Goal: Information Seeking & Learning: Learn about a topic

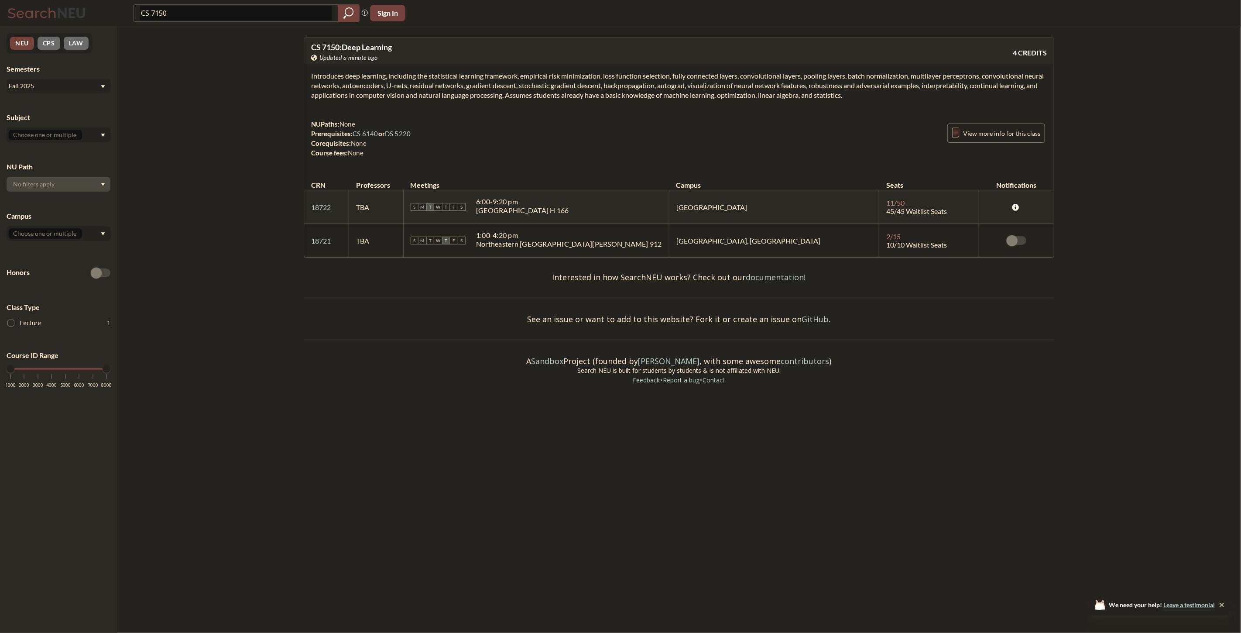
click at [247, 20] on div "CS 7150" at bounding box center [246, 12] width 226 height 17
click at [243, 10] on input "CS 7150" at bounding box center [236, 13] width 192 height 15
click at [257, 19] on input "CS 7150" at bounding box center [236, 13] width 192 height 15
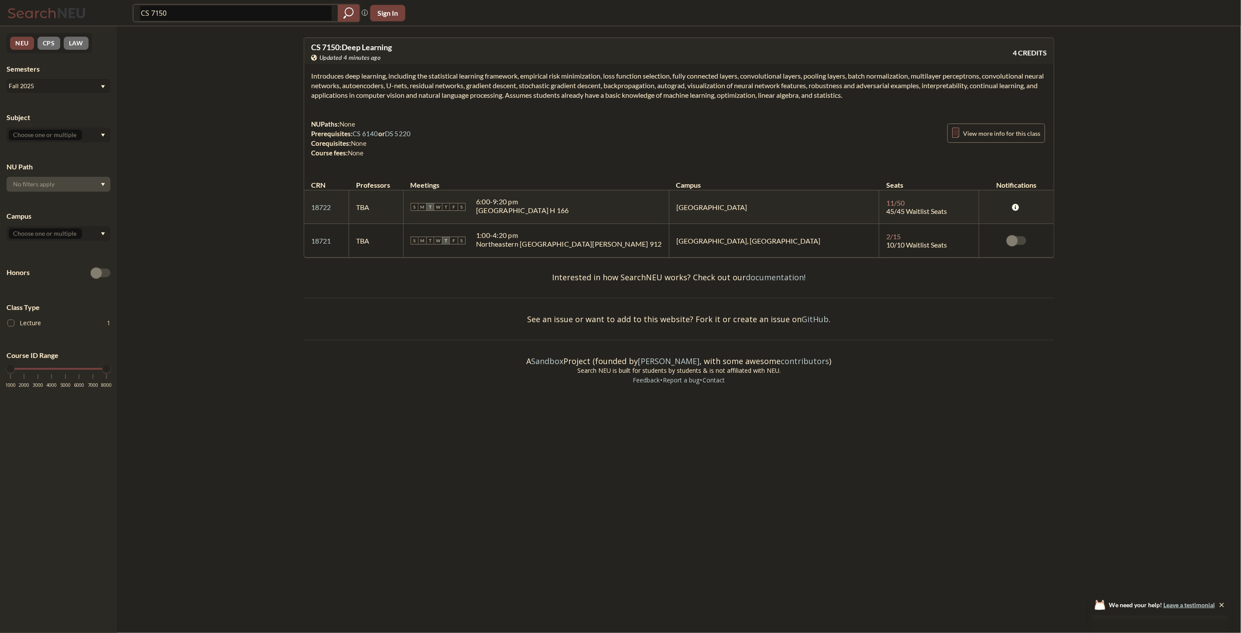
click at [257, 19] on input "CS 7150" at bounding box center [236, 13] width 192 height 15
paste input "Geometric Deep Learning"
type input "Geometric Deep Learning"
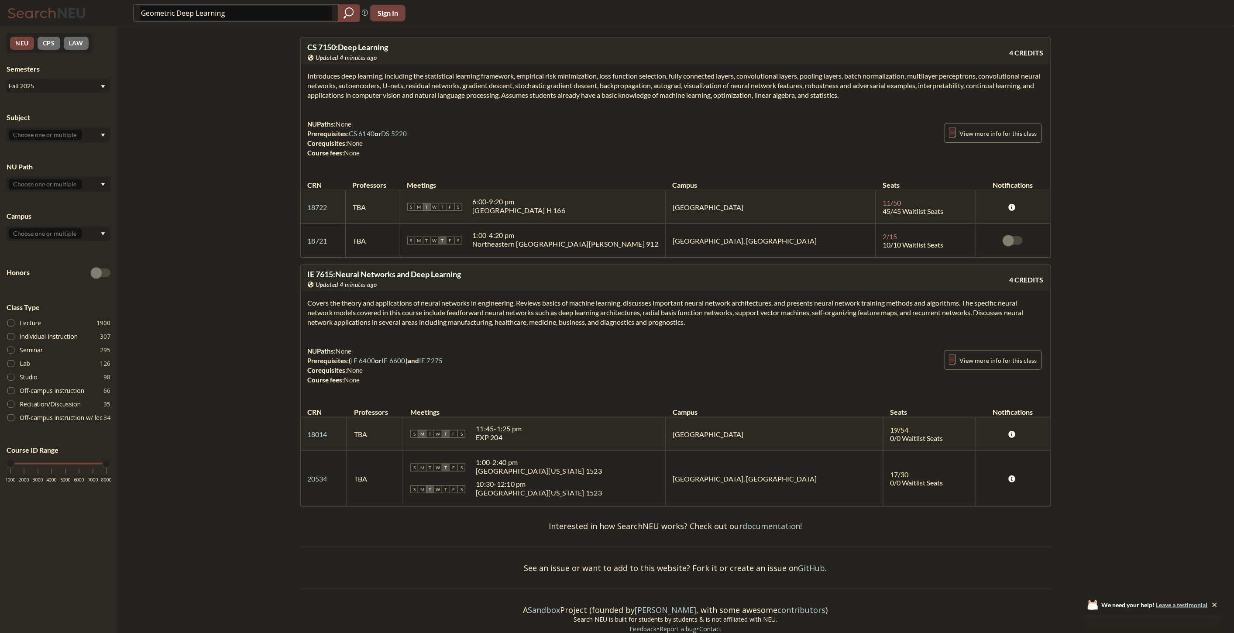
click at [378, 274] on span "IE 7615 : Neural Networks and Deep Learning" at bounding box center [385, 274] width 154 height 10
click at [233, 19] on input "Geometric Deep Learning" at bounding box center [236, 13] width 192 height 15
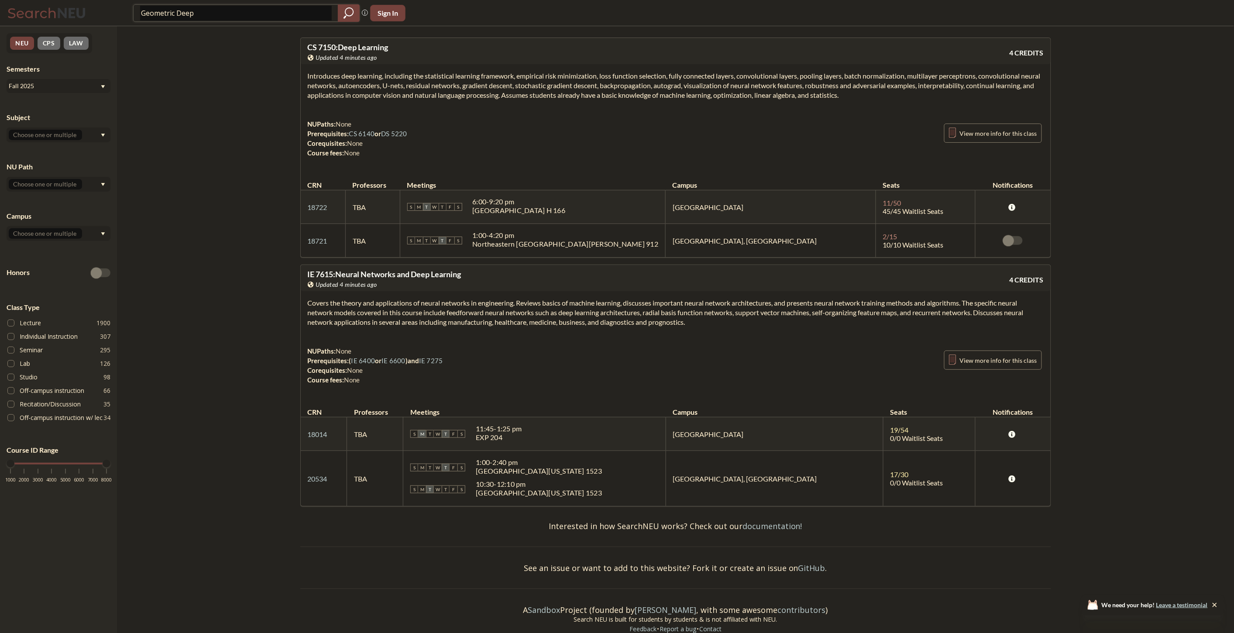
type input "Geometric"
type input "Deep Learning"
click at [230, 23] on div "Deep Learning Phrase search guarantees the exact search appears in the results.…" at bounding box center [617, 13] width 1234 height 26
click at [230, 7] on input "Deep Learning" at bounding box center [236, 13] width 192 height 15
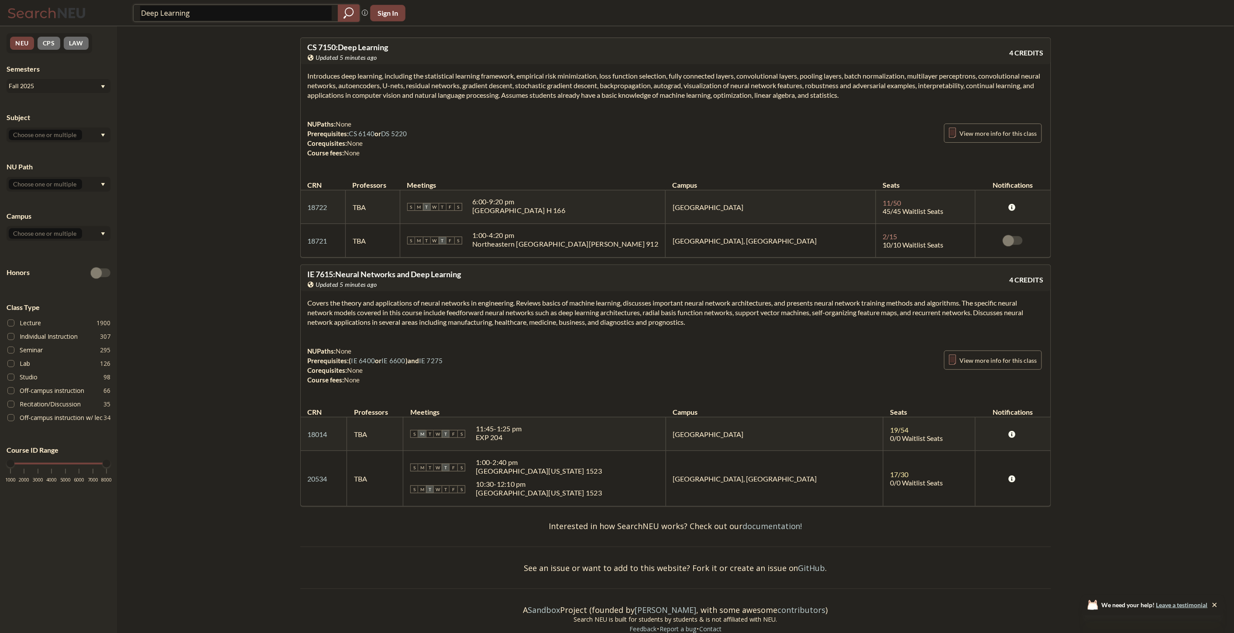
click at [230, 7] on input "Deep Learning" at bounding box center [236, 13] width 192 height 15
type input "Geomtric"
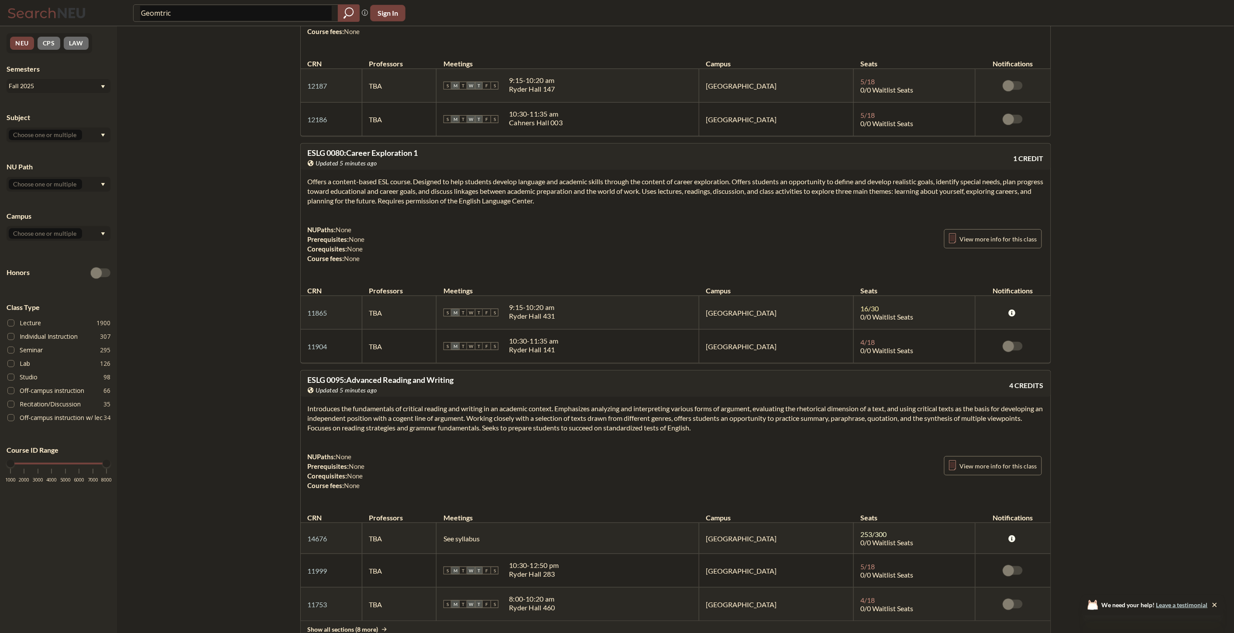
scroll to position [194, 0]
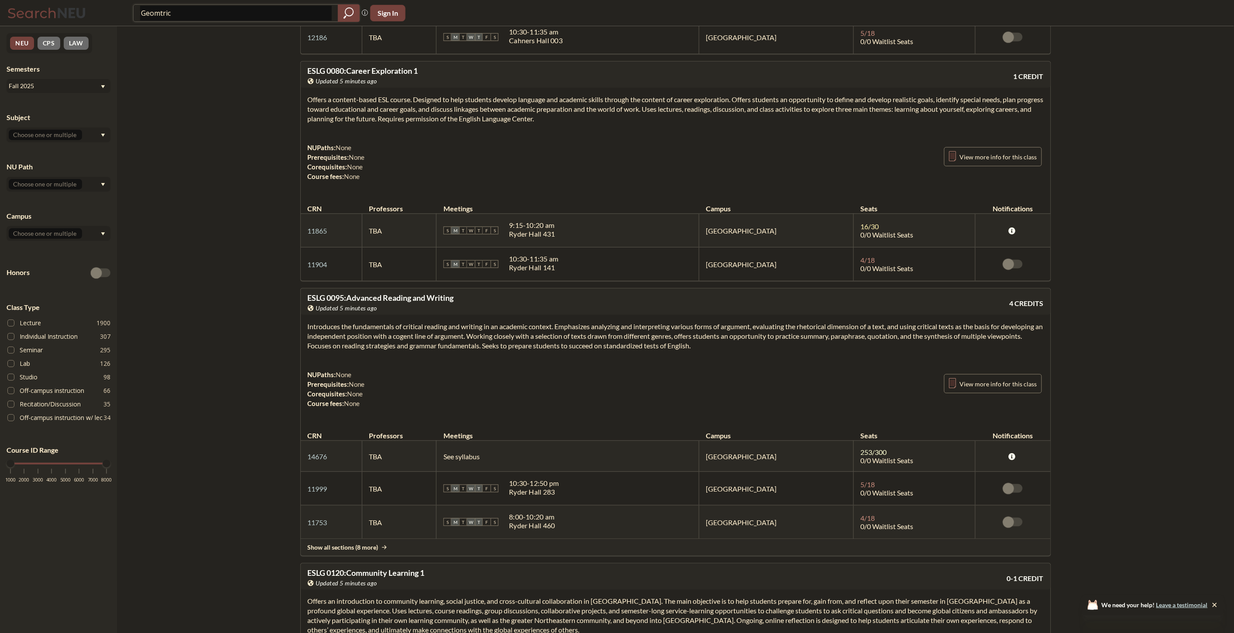
click at [278, 10] on input "Geomtric" at bounding box center [236, 13] width 192 height 15
paste input "Special Topics in AI"
type input "Special Topics in AI"
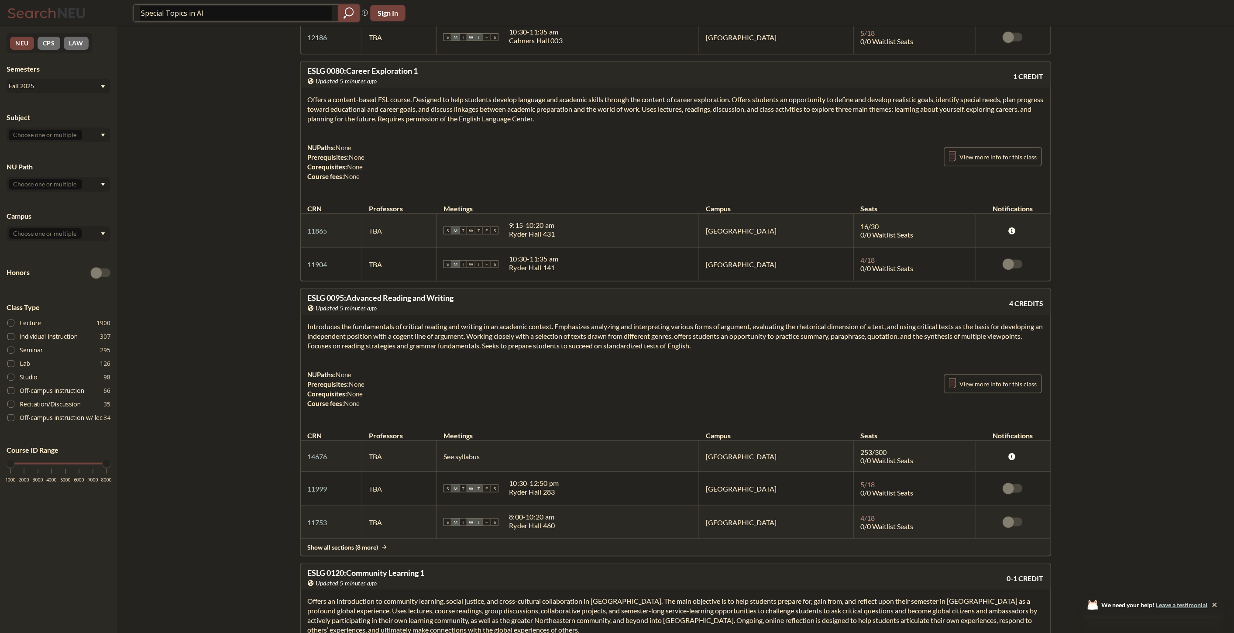
click at [339, 12] on div at bounding box center [349, 12] width 22 height 17
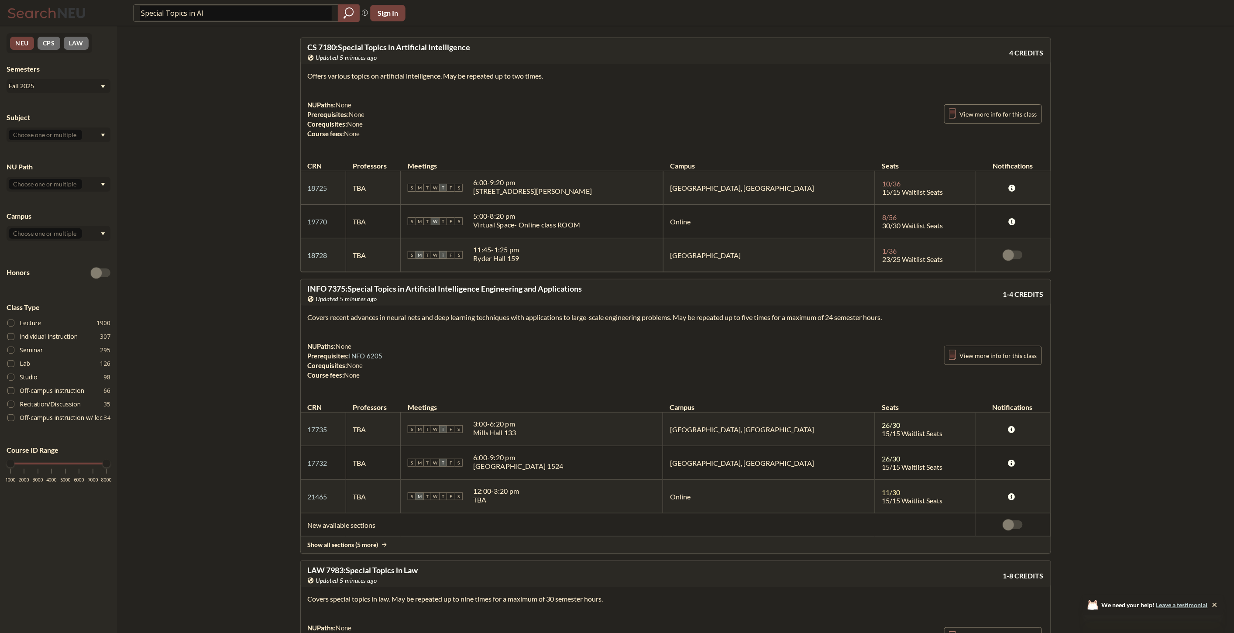
click at [319, 256] on link "18728" at bounding box center [318, 255] width 20 height 8
drag, startPoint x: 569, startPoint y: 257, endPoint x: 510, endPoint y: 252, distance: 59.5
click at [510, 252] on div "S M T W T F S 11:45 - 1:25 pm Ryder Hall 159" at bounding box center [532, 254] width 248 height 19
click at [519, 257] on div "Ryder Hall 159" at bounding box center [496, 258] width 46 height 9
drag, startPoint x: 578, startPoint y: 259, endPoint x: 507, endPoint y: 245, distance: 71.6
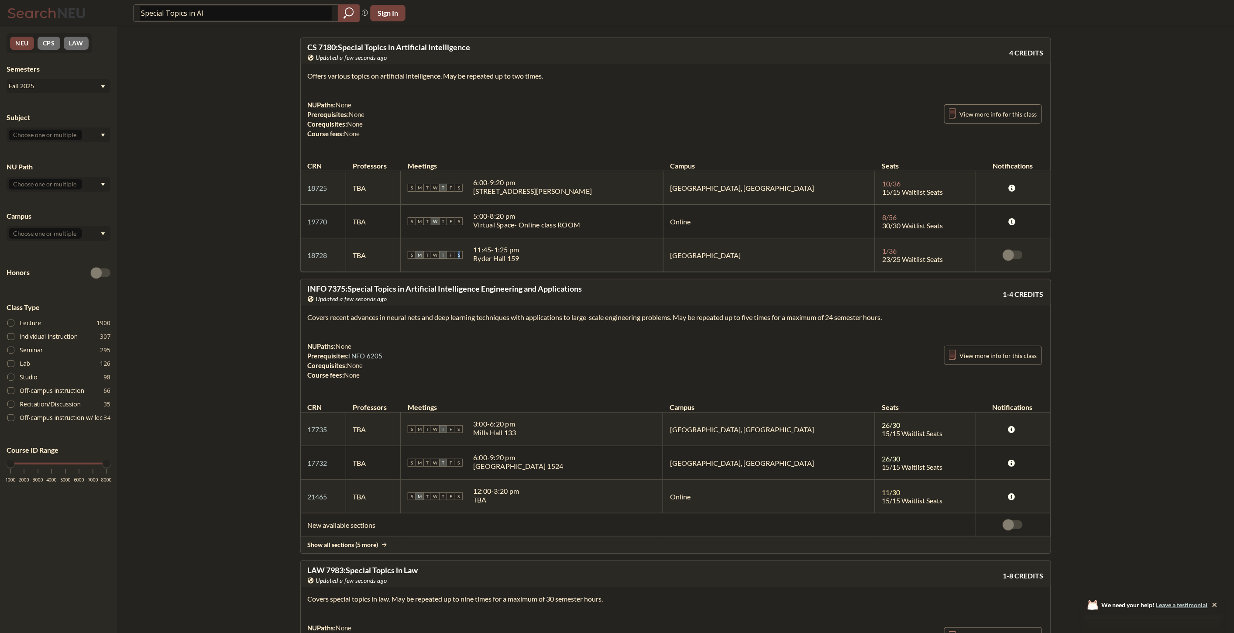
click at [507, 245] on div "S M T W T F S 11:45 - 1:25 pm Ryder Hall 159" at bounding box center [532, 254] width 248 height 19
click at [519, 255] on div "Ryder Hall 159" at bounding box center [496, 258] width 46 height 9
drag, startPoint x: 586, startPoint y: 256, endPoint x: 534, endPoint y: 259, distance: 52.0
click at [534, 258] on div "S M T W T F S 11:45 - 1:25 pm Ryder Hall 159" at bounding box center [532, 254] width 248 height 19
click at [519, 259] on div "Ryder Hall 159" at bounding box center [496, 258] width 46 height 9
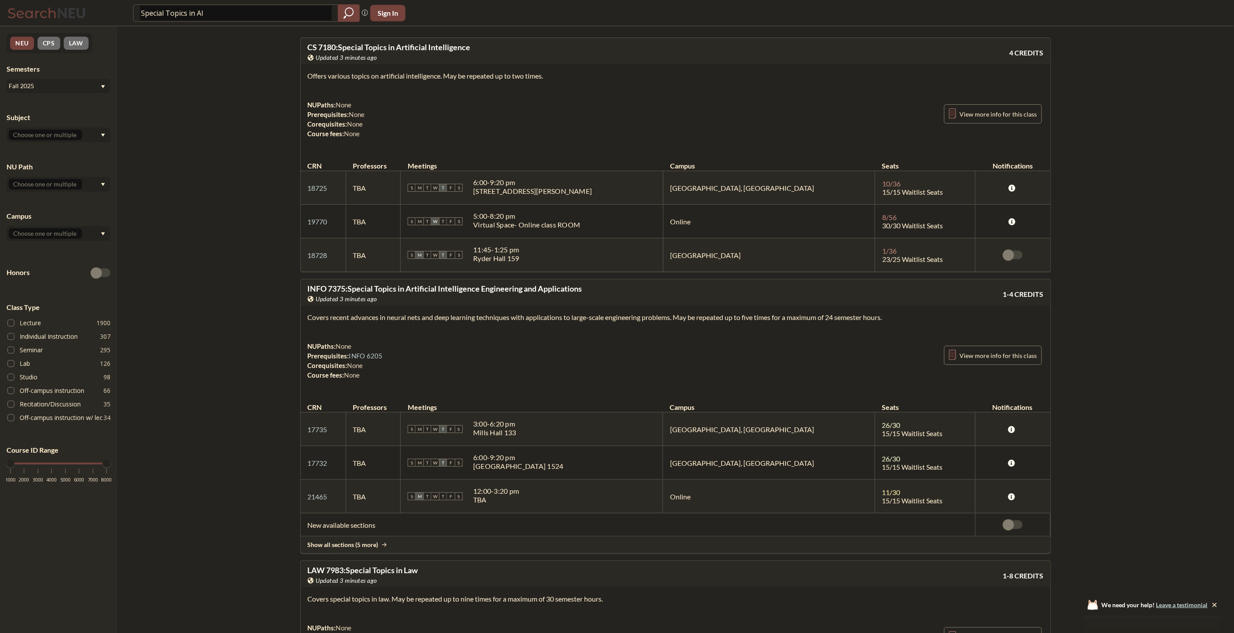
click at [519, 253] on div "11:45 - 1:25 pm" at bounding box center [496, 249] width 46 height 9
click at [519, 256] on div "Ryder Hall 159" at bounding box center [496, 258] width 46 height 9
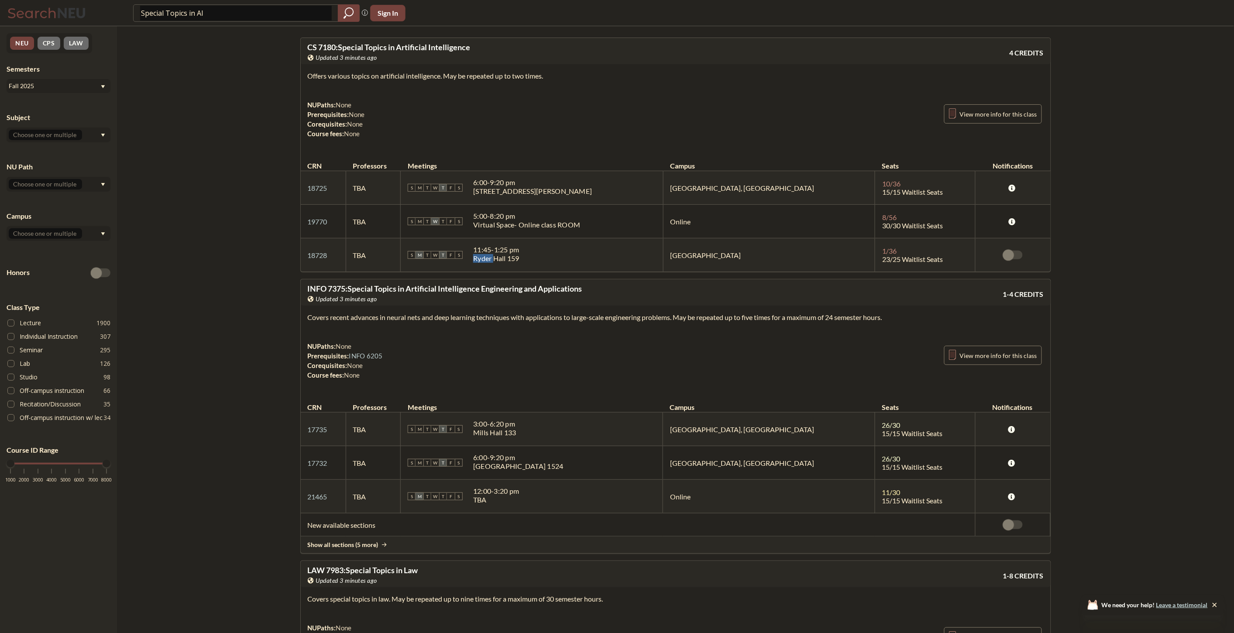
click at [519, 256] on div "Ryder Hall 159" at bounding box center [496, 258] width 46 height 9
drag, startPoint x: 399, startPoint y: 119, endPoint x: 329, endPoint y: 103, distance: 71.3
click at [329, 103] on div "NUPaths: None Prerequisites: None Corequisites: None Course fees: None View mor…" at bounding box center [676, 119] width 736 height 38
click at [405, 110] on div "NUPaths: None Prerequisites: None Corequisites: None Course fees: None View mor…" at bounding box center [676, 119] width 736 height 38
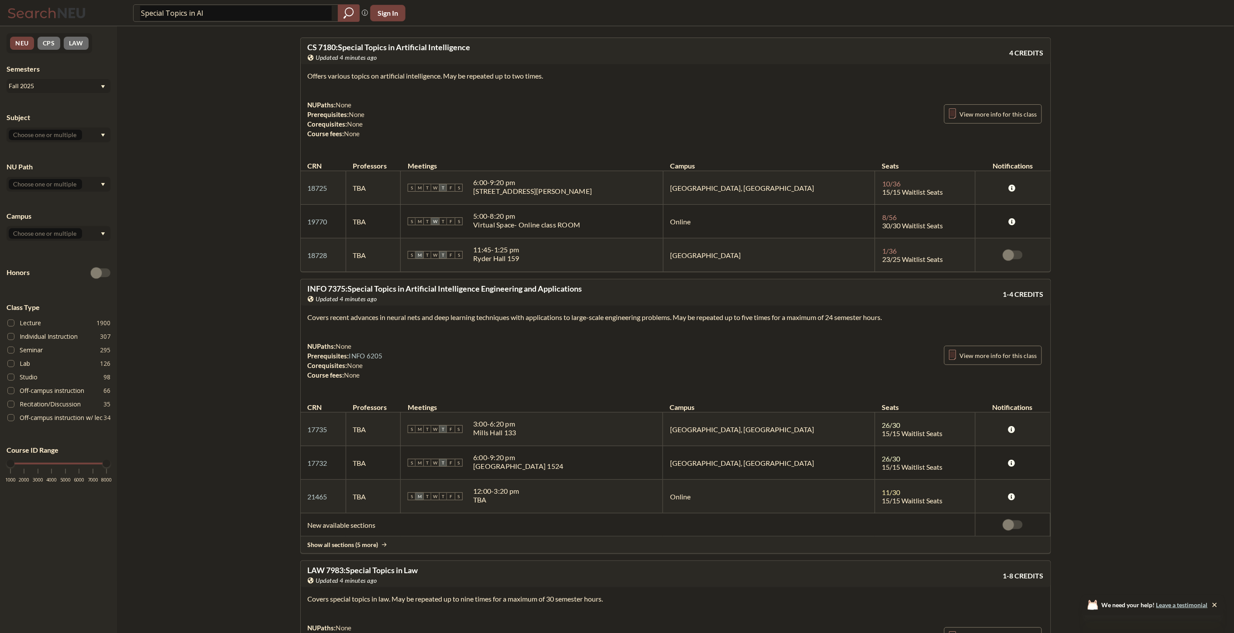
drag, startPoint x: 578, startPoint y: 259, endPoint x: 507, endPoint y: 251, distance: 70.7
click at [507, 251] on div "S M T W T F S 11:45 - 1:25 pm Ryder Hall 159" at bounding box center [532, 254] width 248 height 19
click at [391, 192] on td "TBA" at bounding box center [373, 188] width 55 height 34
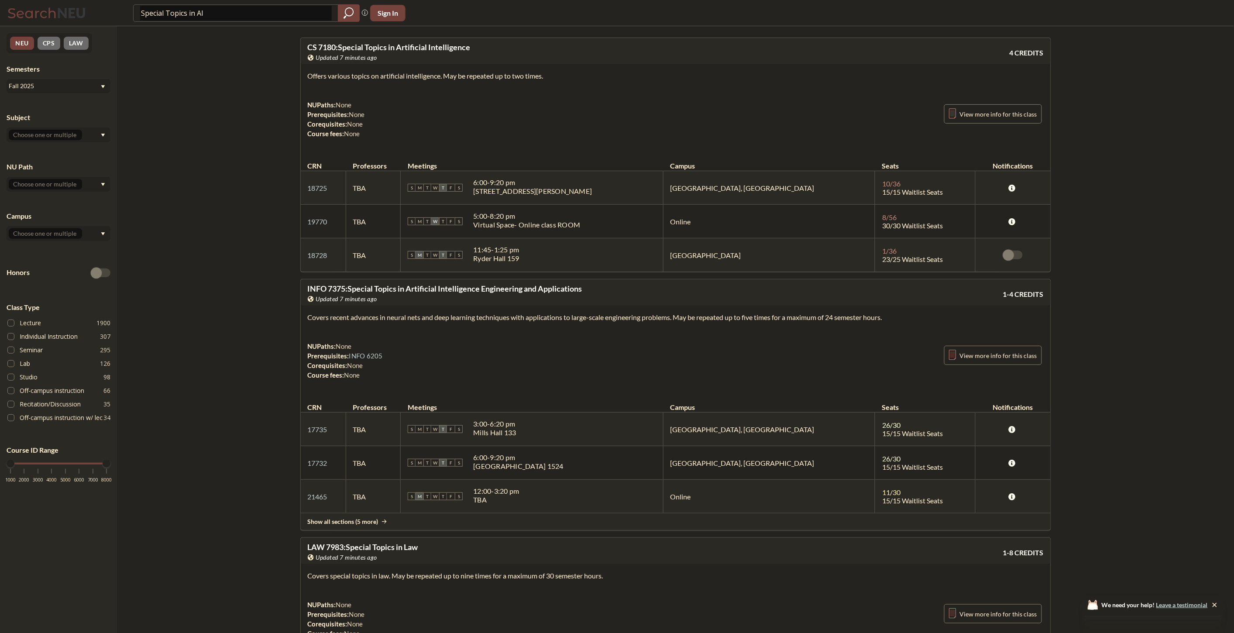
click at [393, 311] on div "Covers recent advances in neural nets and deep learning techniques with applica…" at bounding box center [676, 349] width 750 height 88
click at [432, 313] on section "Covers recent advances in neural nets and deep learning techniques with applica…" at bounding box center [676, 317] width 736 height 10
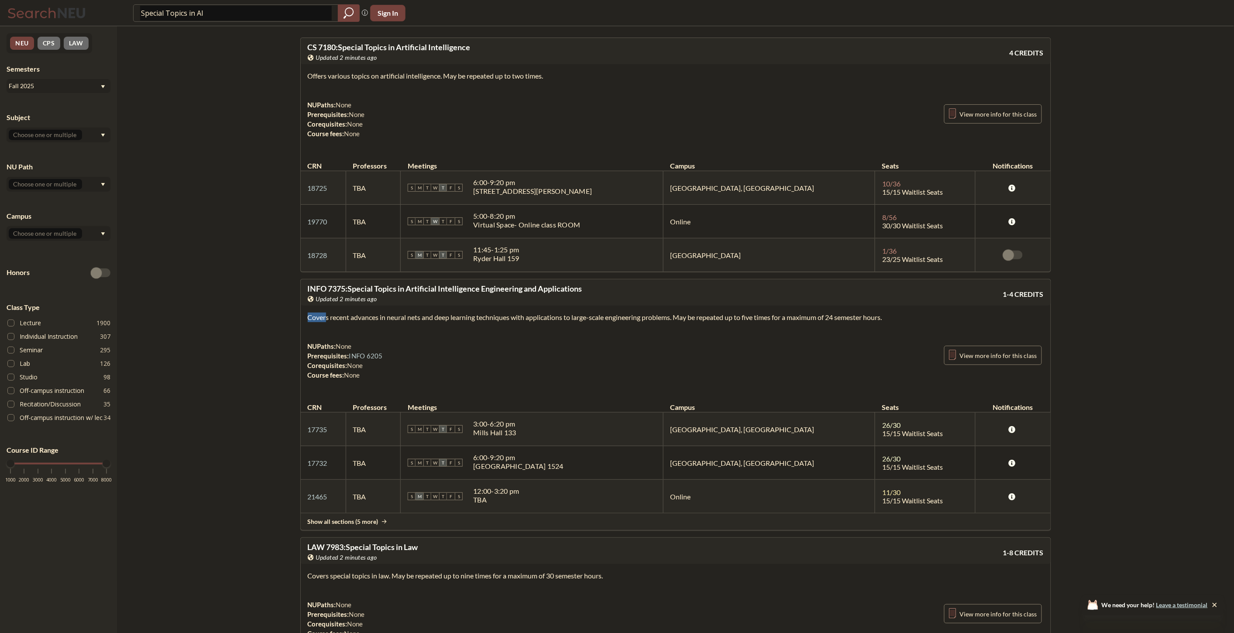
click at [432, 313] on section "Covers recent advances in neural nets and deep learning techniques with applica…" at bounding box center [676, 317] width 736 height 10
click at [434, 310] on div "Covers recent advances in neural nets and deep learning techniques with applica…" at bounding box center [676, 349] width 750 height 88
click at [437, 142] on div "Offers various topics on artificial intelligence. May be repeated up to two tim…" at bounding box center [676, 108] width 750 height 88
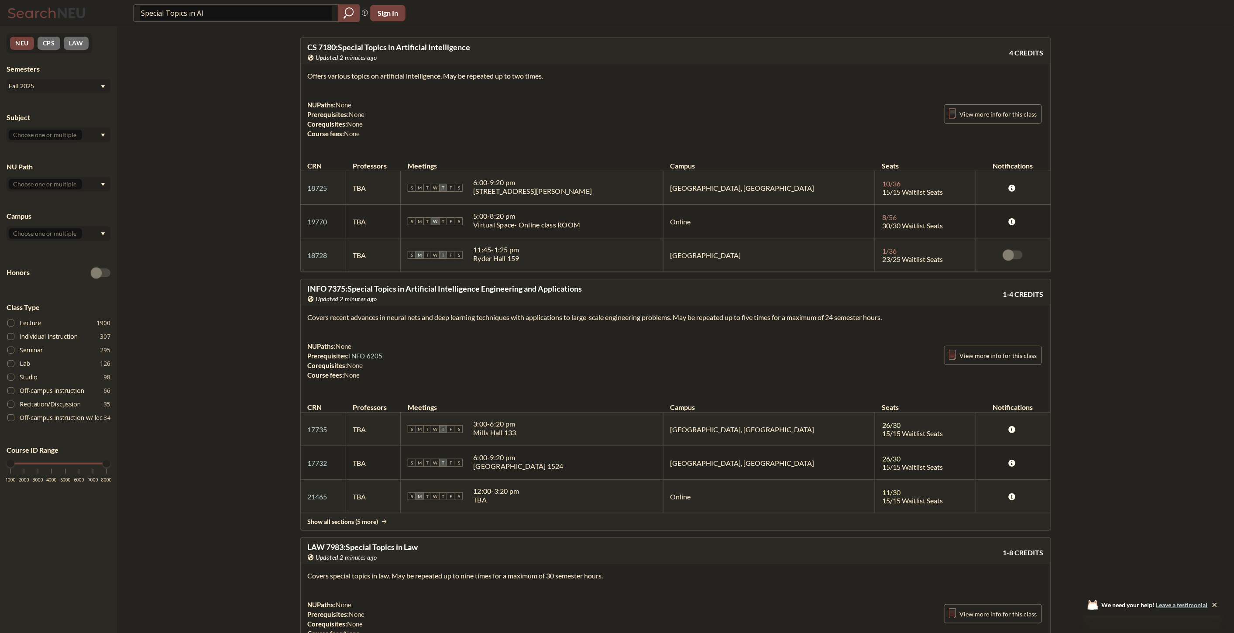
click at [425, 123] on div "NUPaths: None Prerequisites: None Corequisites: None Course fees: None View mor…" at bounding box center [676, 119] width 736 height 38
click at [238, 10] on input "Special Topics in AI" at bounding box center [236, 13] width 192 height 15
click at [237, 10] on input "Special Topics in AI" at bounding box center [236, 13] width 192 height 15
type input "reinf"
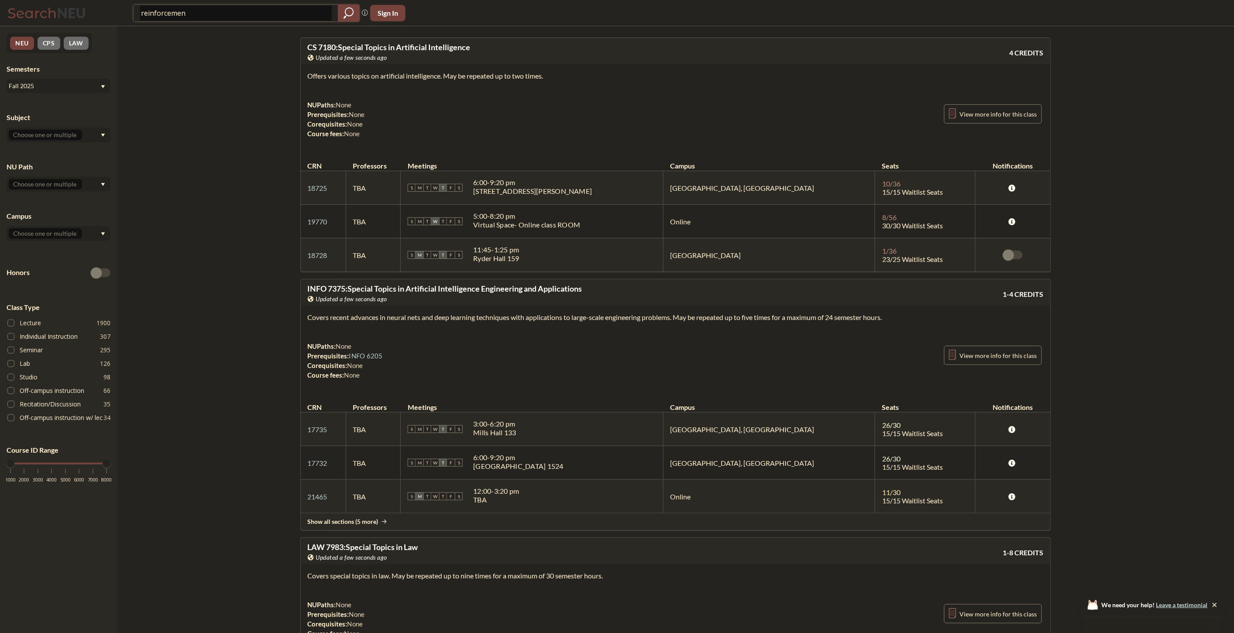
type input "reinforcement"
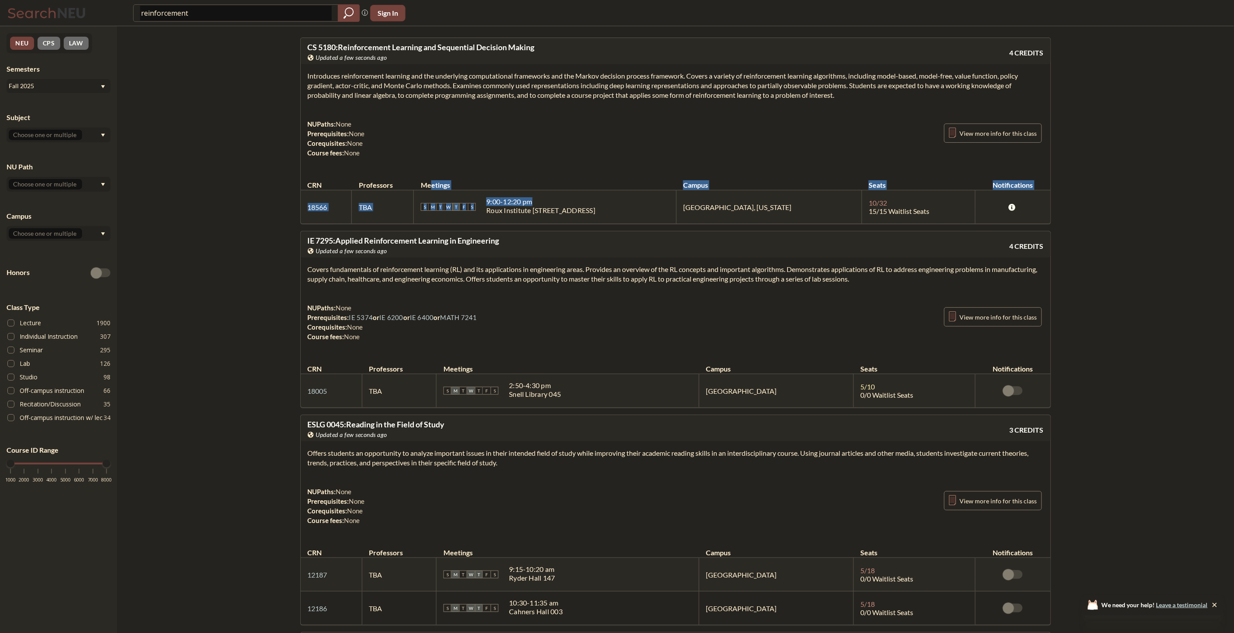
drag, startPoint x: 593, startPoint y: 203, endPoint x: 459, endPoint y: 184, distance: 135.8
click at [459, 184] on table "CRN Professors Meetings Campus Seats Notifications 18566 View this section on B…" at bounding box center [676, 197] width 750 height 52
click at [642, 231] on div "IE 7295 : Applied Reinforcement Learning in Engineering View this course on Ban…" at bounding box center [675, 319] width 751 height 177
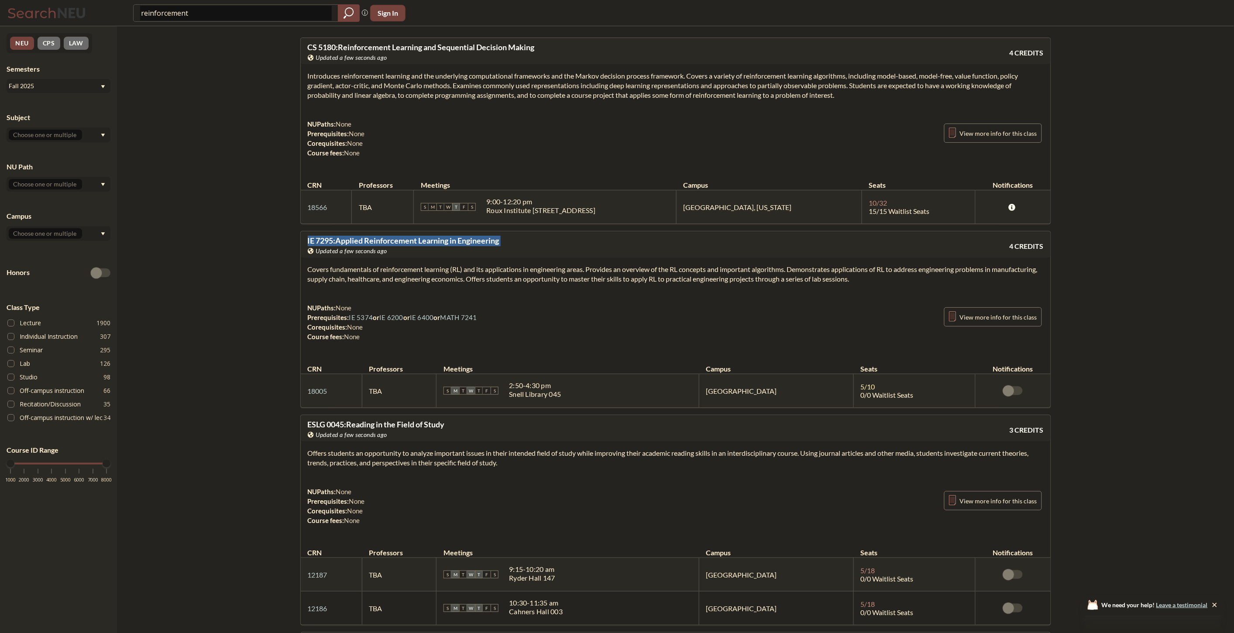
click at [642, 231] on div "IE 7295 : Applied Reinforcement Learning in Engineering View this course on Ban…" at bounding box center [675, 319] width 751 height 177
click at [613, 220] on td "S M T W T F S 9:00 - 12:20 pm Roux Institute [STREET_ADDRESS]" at bounding box center [545, 207] width 262 height 34
click at [622, 214] on div "S M T W T F S 9:00 - 12:20 pm Roux Institute [STREET_ADDRESS]" at bounding box center [545, 206] width 248 height 19
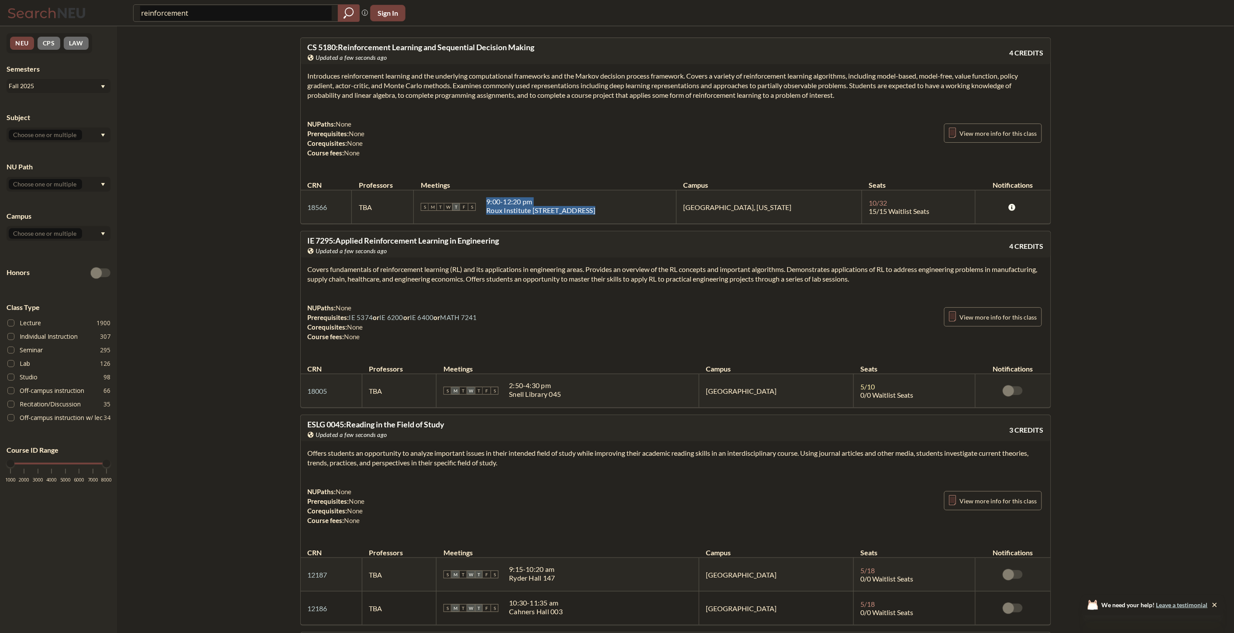
click at [622, 214] on div "S M T W T F S 9:00 - 12:20 pm Roux Institute [STREET_ADDRESS]" at bounding box center [545, 206] width 248 height 19
click at [577, 206] on div "9:00 - 12:20 pm" at bounding box center [540, 201] width 109 height 9
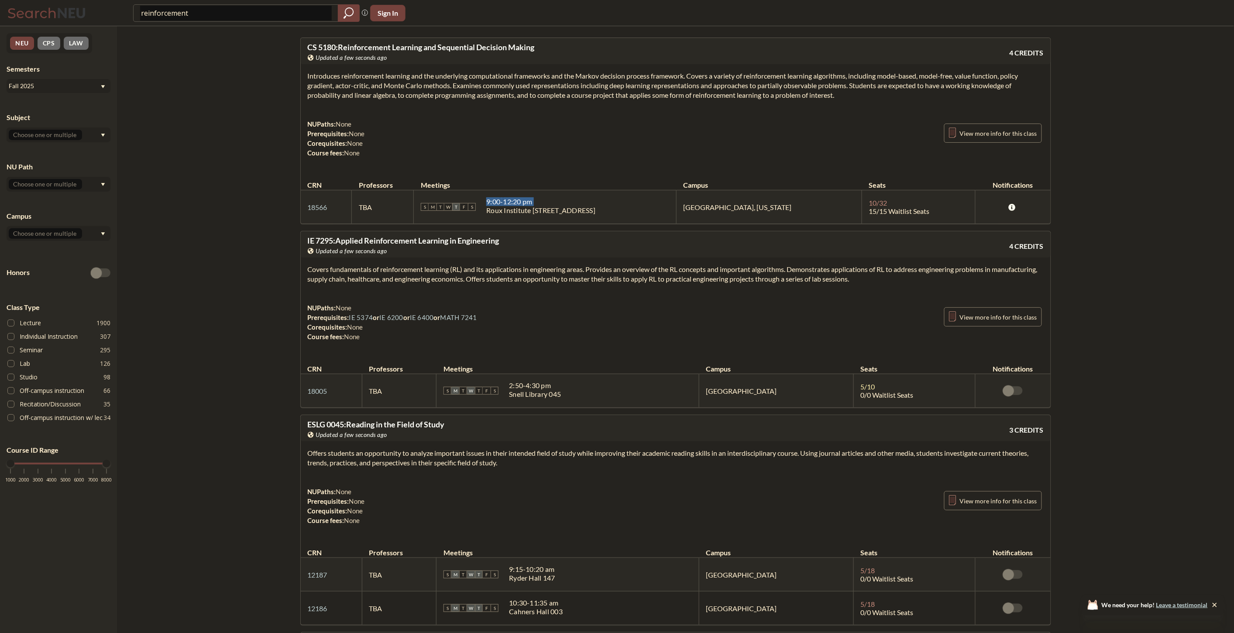
click at [577, 206] on div "9:00 - 12:20 pm" at bounding box center [540, 201] width 109 height 9
click at [577, 210] on div "Roux Institute [STREET_ADDRESS]" at bounding box center [540, 210] width 109 height 9
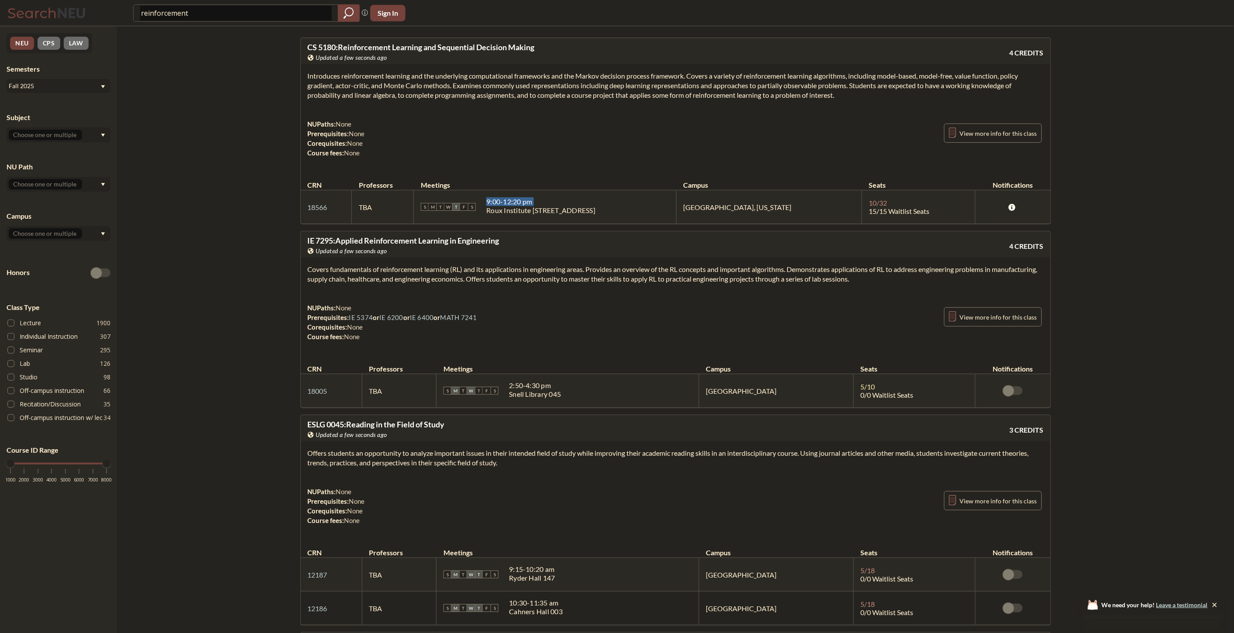
click at [573, 218] on td "S M T W T F S 9:00 - 12:20 pm Roux Institute [STREET_ADDRESS]" at bounding box center [545, 207] width 262 height 34
click at [593, 215] on div "9:00 - 12:20 pm Roux Institute [STREET_ADDRESS]" at bounding box center [540, 206] width 109 height 19
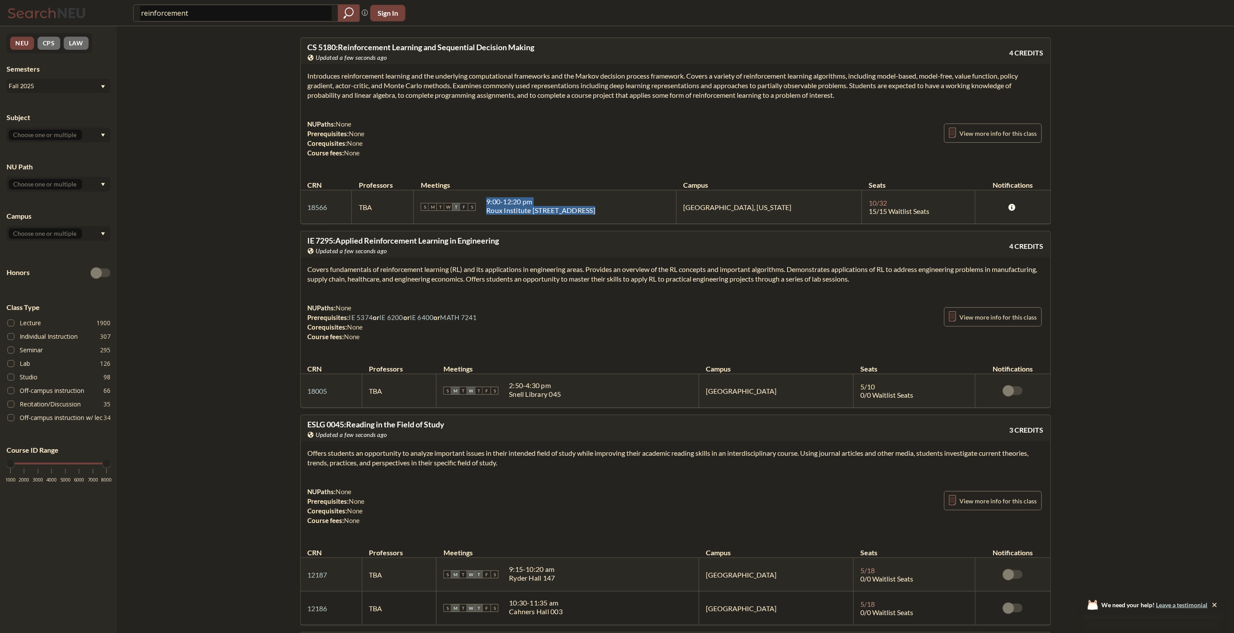
click at [593, 215] on div "9:00 - 12:20 pm Roux Institute [STREET_ADDRESS]" at bounding box center [540, 206] width 109 height 19
click at [562, 210] on div "Roux Institute [STREET_ADDRESS]" at bounding box center [540, 210] width 109 height 9
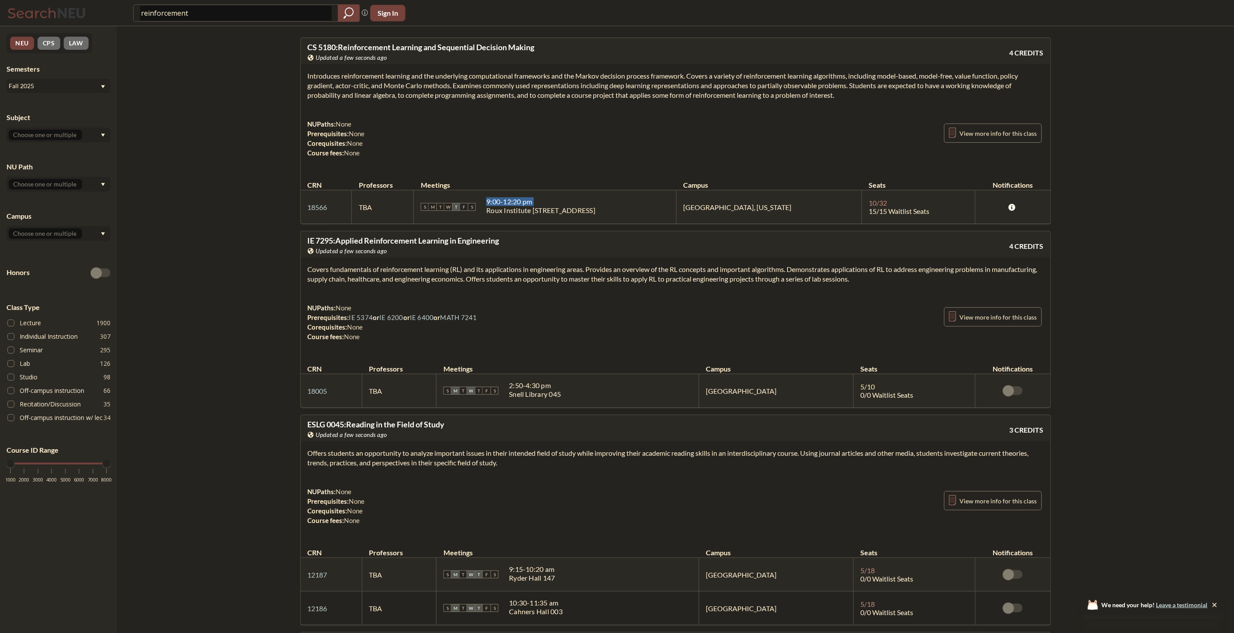
click at [562, 210] on div "Roux Institute [STREET_ADDRESS]" at bounding box center [540, 210] width 109 height 9
click at [550, 211] on div "Roux Institute [STREET_ADDRESS]" at bounding box center [540, 210] width 109 height 9
click at [544, 201] on div "9:00 - 12:20 pm" at bounding box center [540, 201] width 109 height 9
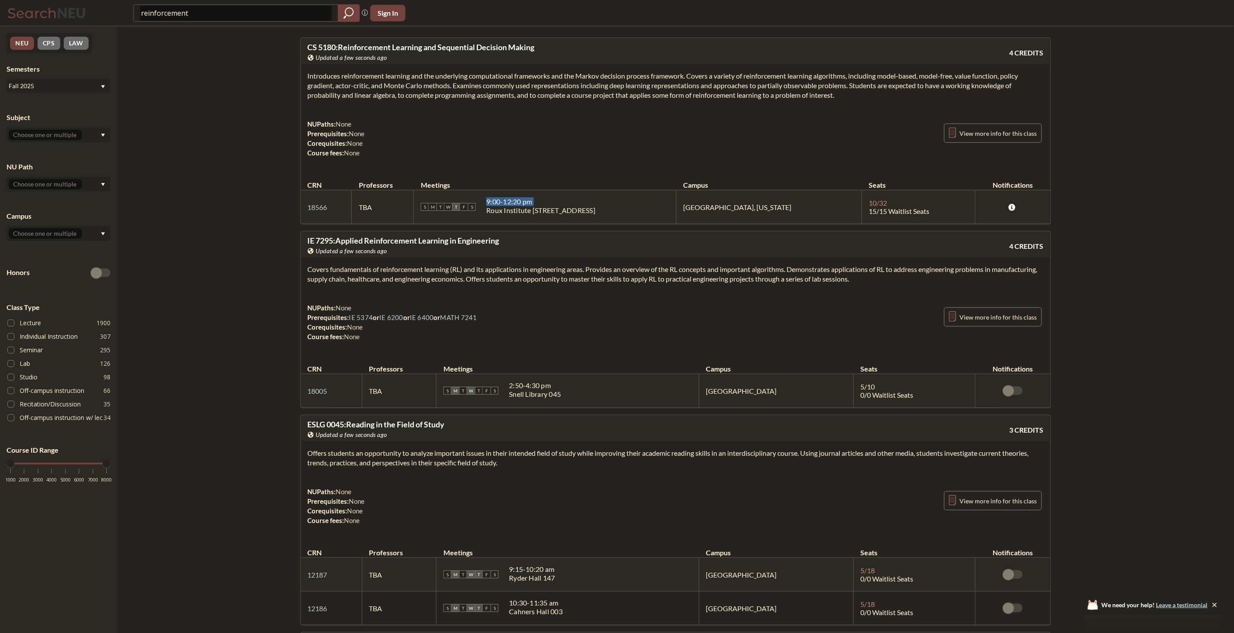
click at [544, 201] on div "9:00 - 12:20 pm" at bounding box center [540, 201] width 109 height 9
click at [543, 204] on div "9:00 - 12:20 pm" at bounding box center [540, 201] width 109 height 9
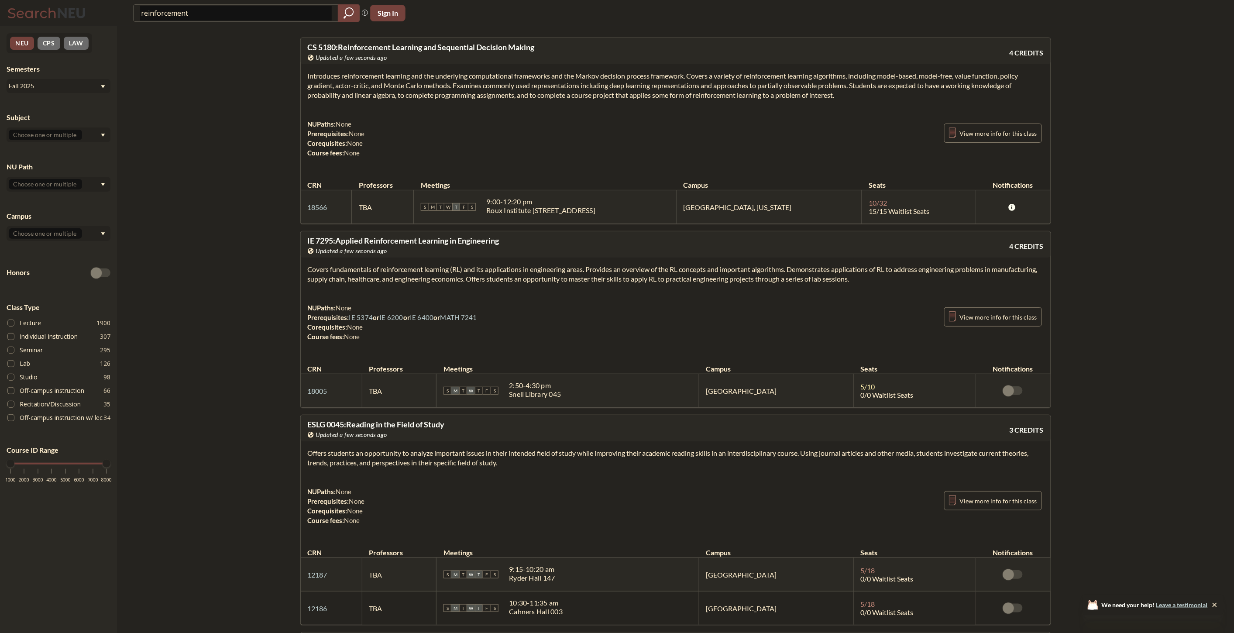
click at [551, 212] on div "Roux Institute [STREET_ADDRESS]" at bounding box center [540, 210] width 109 height 9
click at [453, 86] on section "Introduces reinforcement learning and the underlying computational frameworks a…" at bounding box center [676, 85] width 736 height 29
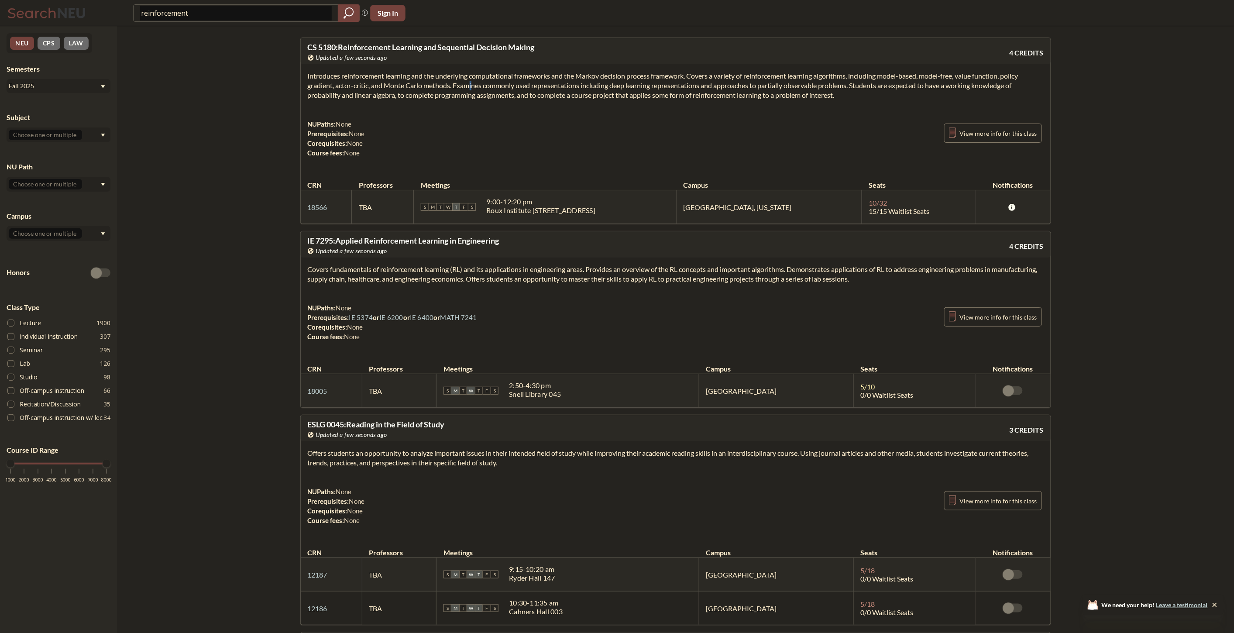
click at [453, 86] on section "Introduces reinforcement learning and the underlying computational frameworks a…" at bounding box center [676, 85] width 736 height 29
click at [514, 96] on section "Introduces reinforcement learning and the underlying computational frameworks a…" at bounding box center [676, 85] width 736 height 29
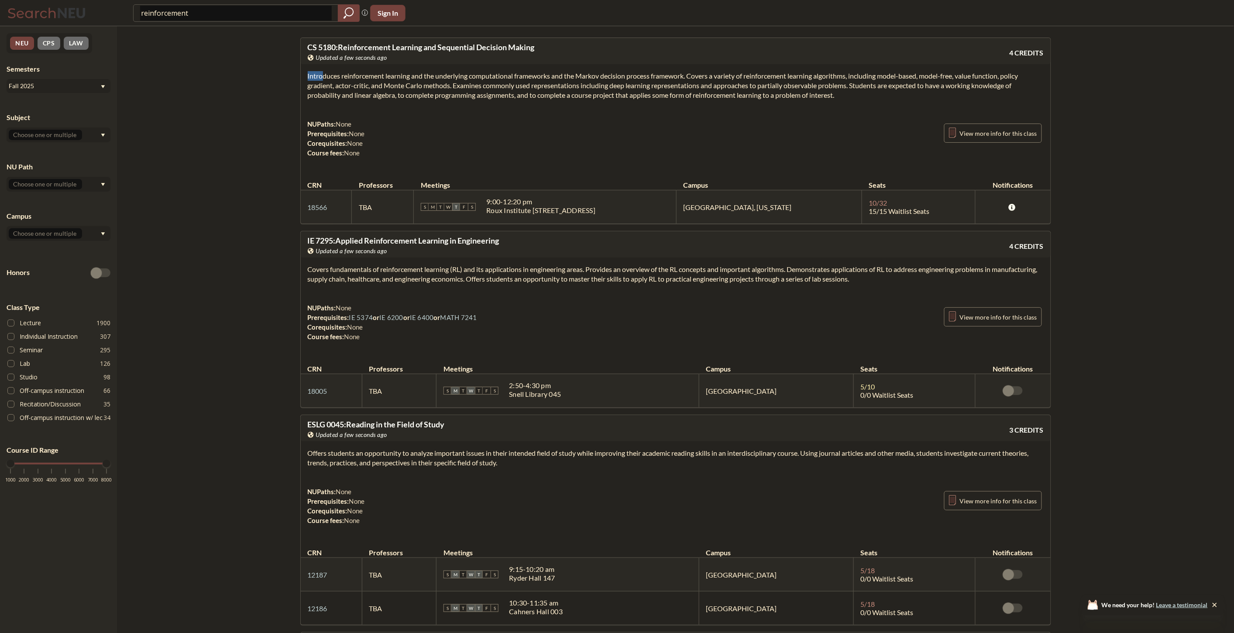
click at [467, 93] on section "Introduces reinforcement learning and the underlying computational frameworks a…" at bounding box center [676, 85] width 736 height 29
click at [544, 197] on td "S M T W T F S 9:00 - 12:20 pm Roux Institute [STREET_ADDRESS]" at bounding box center [545, 207] width 262 height 34
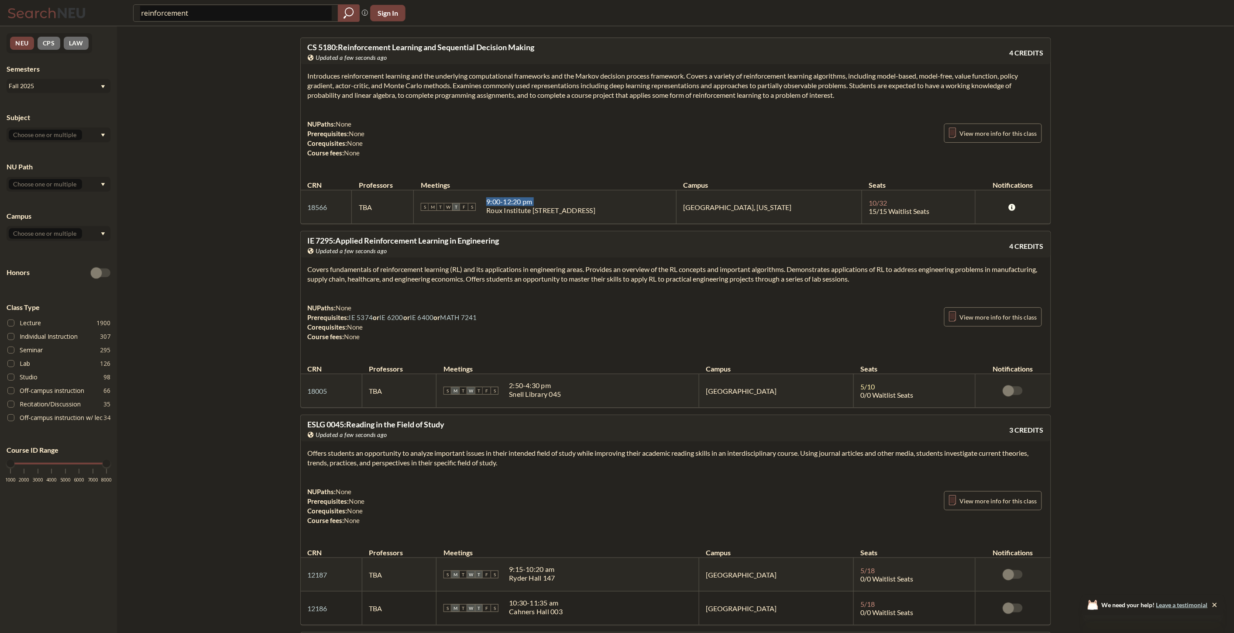
click at [544, 197] on td "S M T W T F S 9:00 - 12:20 pm Roux Institute [STREET_ADDRESS]" at bounding box center [545, 207] width 262 height 34
click at [553, 211] on div "Roux Institute [STREET_ADDRESS]" at bounding box center [540, 210] width 109 height 9
click at [527, 195] on td "S M T W T F S 9:00 - 12:20 pm Roux Institute [STREET_ADDRESS]" at bounding box center [545, 207] width 262 height 34
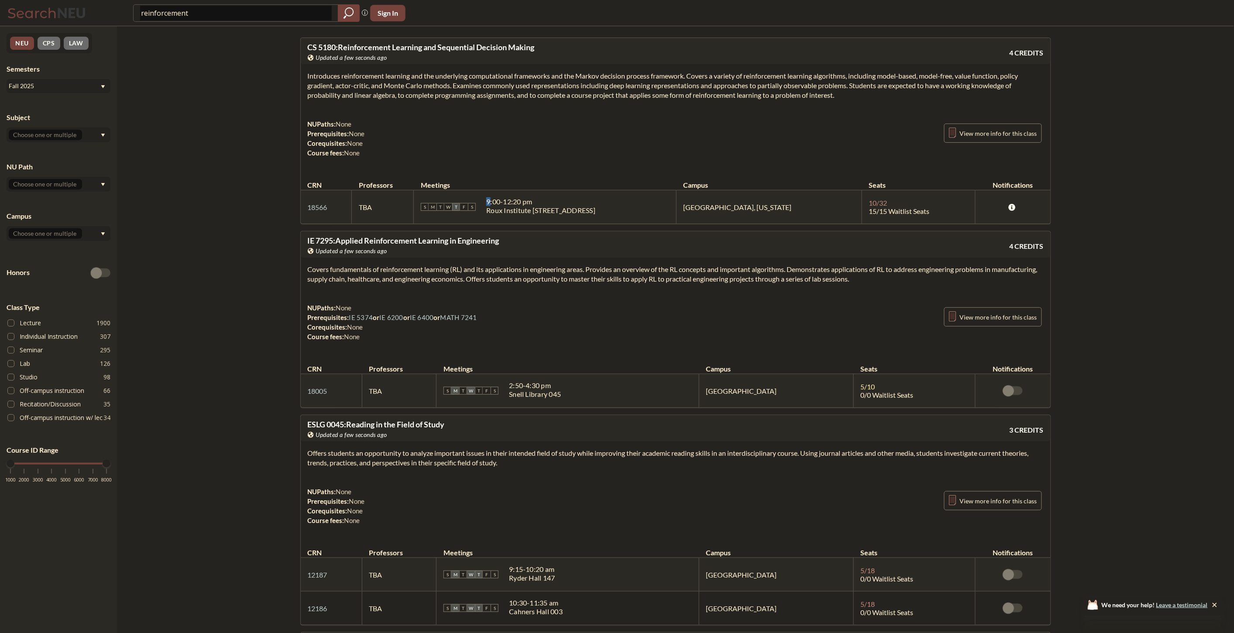
click at [527, 195] on td "S M T W T F S 9:00 - 12:20 pm Roux Institute [STREET_ADDRESS]" at bounding box center [545, 207] width 262 height 34
click at [554, 210] on div "Roux Institute [STREET_ADDRESS]" at bounding box center [540, 210] width 109 height 9
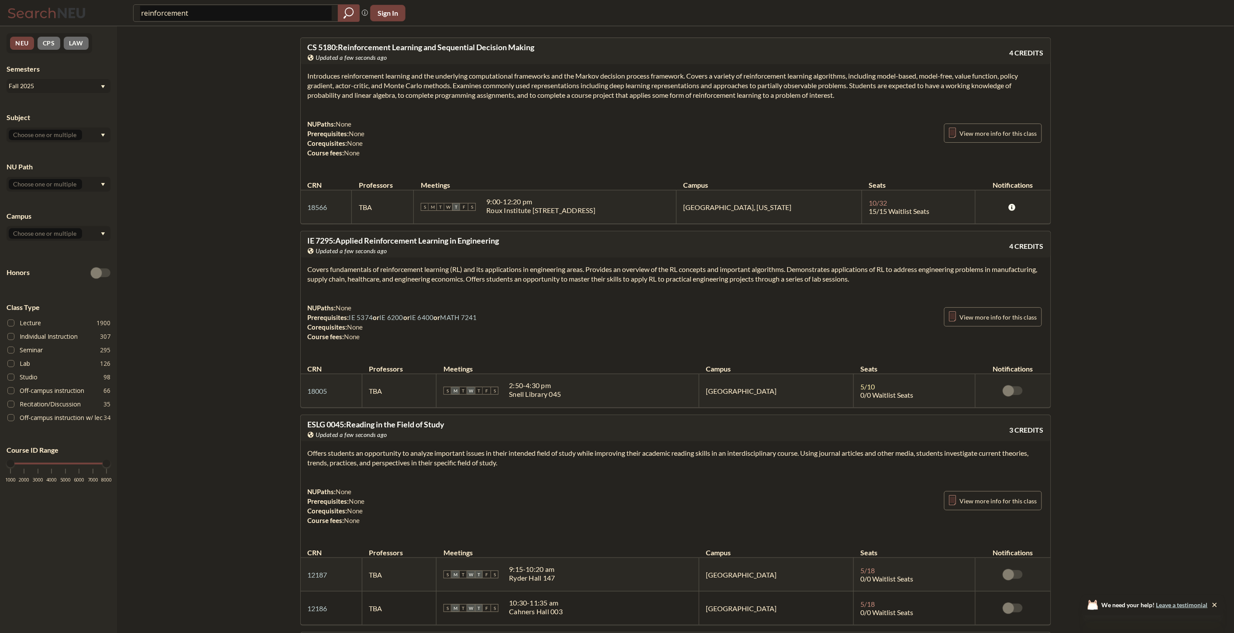
click at [534, 197] on td "S M T W T F S 9:00 - 12:20 pm Roux Institute [STREET_ADDRESS]" at bounding box center [545, 207] width 262 height 34
click at [543, 203] on div "9:00 - 12:20 pm" at bounding box center [540, 201] width 109 height 9
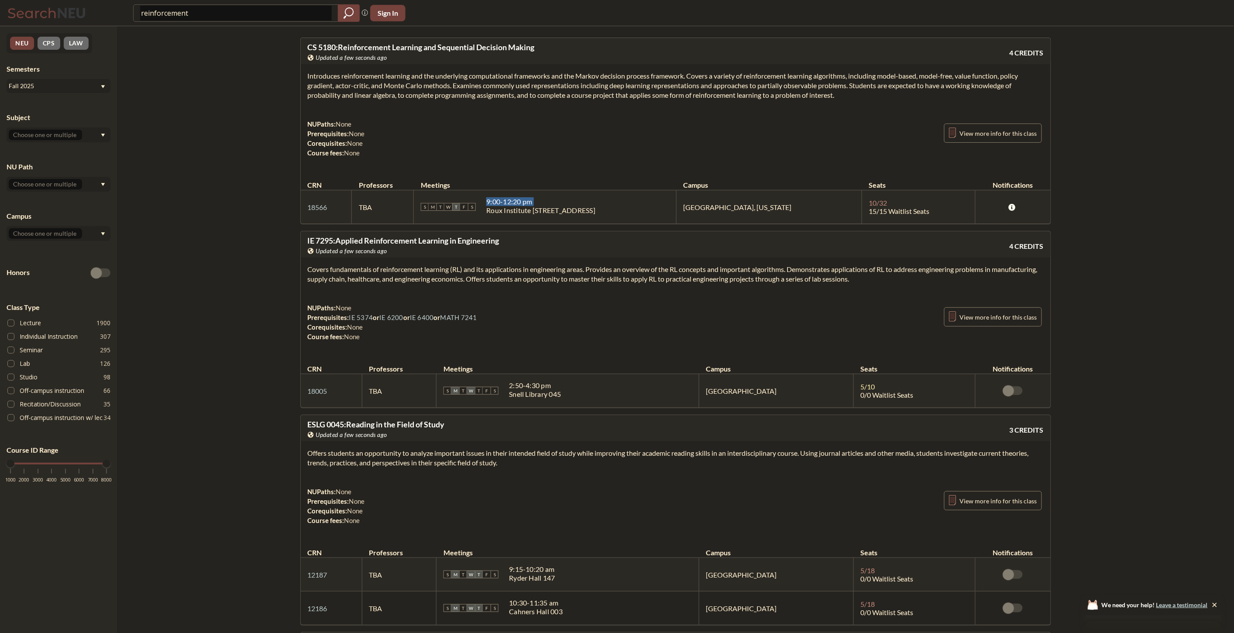
click at [543, 203] on div "9:00 - 12:20 pm" at bounding box center [540, 201] width 109 height 9
click at [546, 209] on div "Roux Institute [STREET_ADDRESS]" at bounding box center [540, 210] width 109 height 9
click at [595, 214] on div "Roux Institute [STREET_ADDRESS]" at bounding box center [540, 210] width 109 height 9
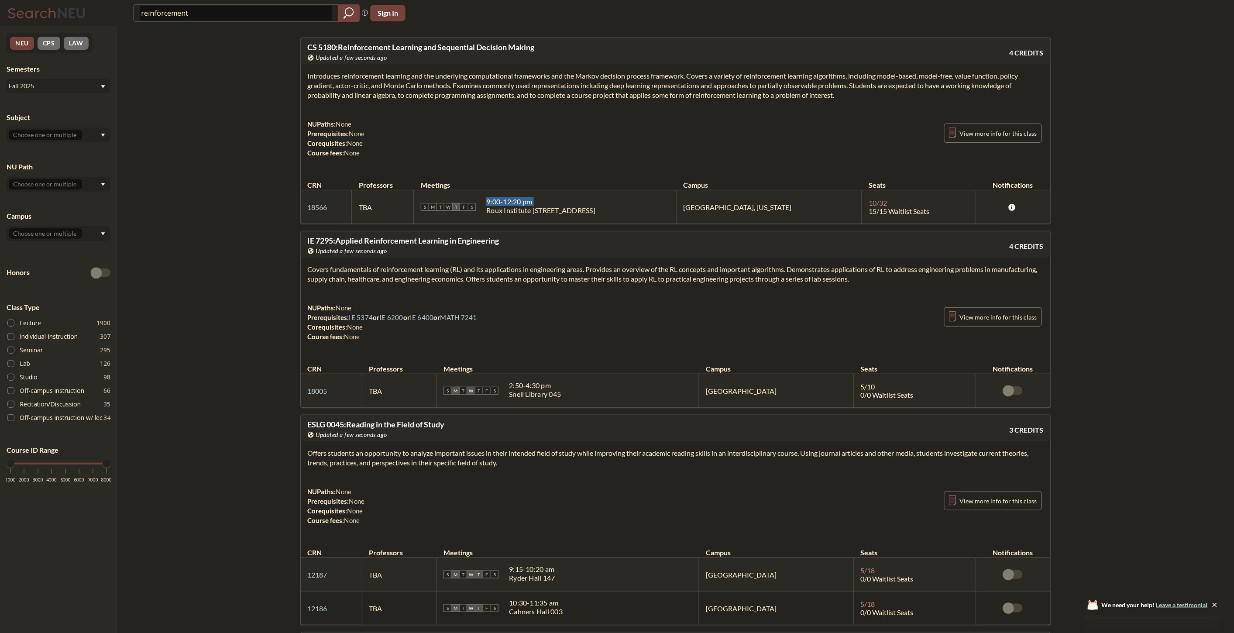
drag, startPoint x: 600, startPoint y: 199, endPoint x: 492, endPoint y: 189, distance: 108.2
click at [492, 189] on table "CRN Professors Meetings Campus Seats Notifications 18566 View this section on B…" at bounding box center [676, 197] width 750 height 52
click at [595, 210] on div "Roux Institute [STREET_ADDRESS]" at bounding box center [540, 210] width 109 height 9
drag, startPoint x: 612, startPoint y: 208, endPoint x: 498, endPoint y: 191, distance: 115.2
click at [498, 191] on td "S M T W T F S 9:00 - 12:20 pm Roux Institute [STREET_ADDRESS]" at bounding box center [545, 207] width 262 height 34
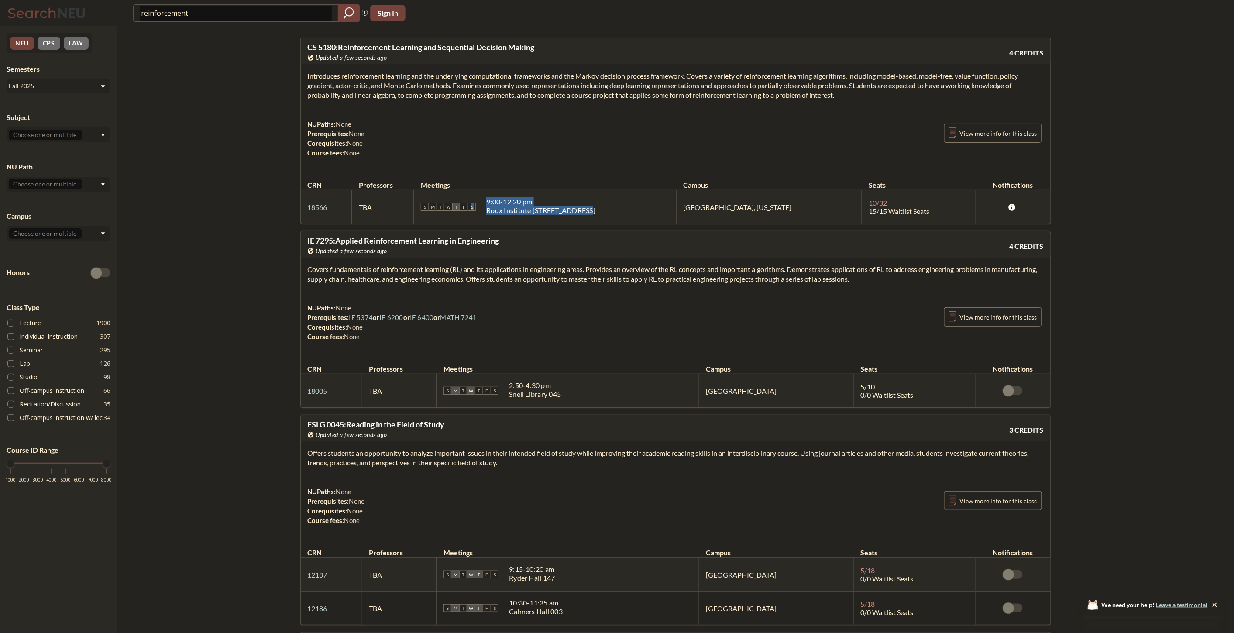
click at [567, 199] on div "9:00 - 12:20 pm" at bounding box center [540, 201] width 109 height 9
drag, startPoint x: 602, startPoint y: 207, endPoint x: 494, endPoint y: 192, distance: 109.7
click at [494, 192] on td "S M T W T F S 9:00 - 12:20 pm Roux Institute [STREET_ADDRESS]" at bounding box center [545, 207] width 262 height 34
click at [591, 207] on div "Roux Institute [STREET_ADDRESS]" at bounding box center [540, 210] width 109 height 9
drag, startPoint x: 623, startPoint y: 214, endPoint x: 490, endPoint y: 188, distance: 135.6
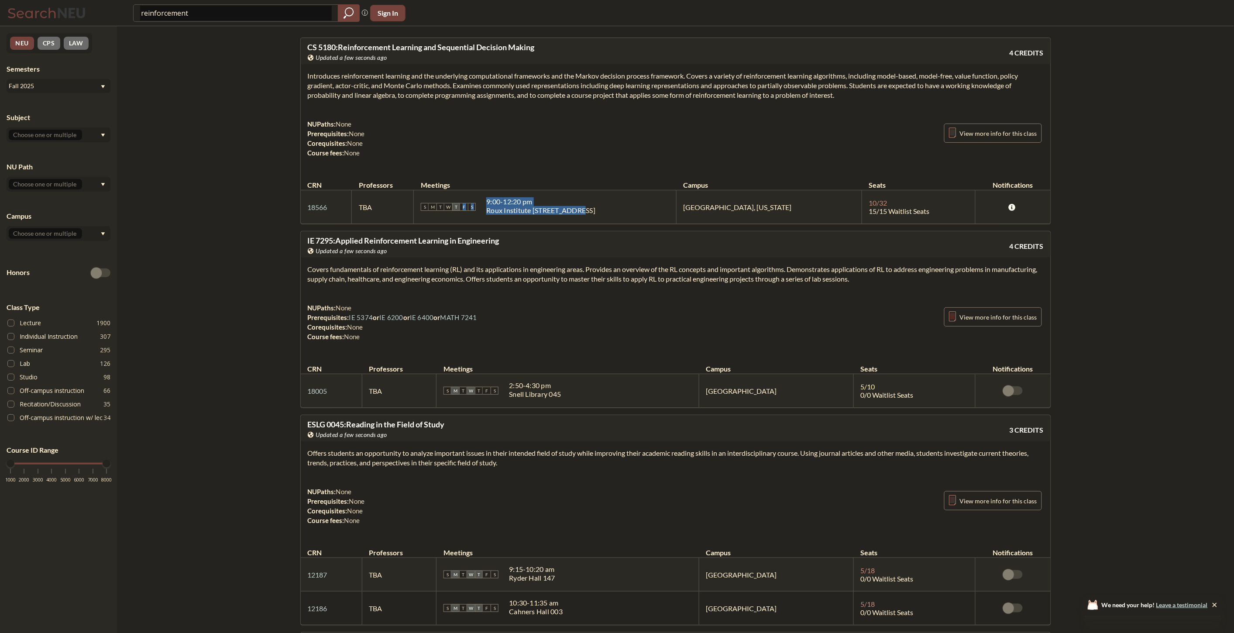
click at [490, 188] on table "CRN Professors Meetings Campus Seats Notifications 18566 View this section on B…" at bounding box center [676, 197] width 750 height 52
click at [579, 198] on div "9:00 - 12:20 pm" at bounding box center [540, 201] width 109 height 9
drag, startPoint x: 618, startPoint y: 210, endPoint x: 510, endPoint y: 199, distance: 109.2
click at [510, 199] on div "S M T W T F S 9:00 - 12:20 pm Roux Institute [STREET_ADDRESS]" at bounding box center [545, 206] width 248 height 19
click at [581, 213] on div "Roux Institute [STREET_ADDRESS]" at bounding box center [540, 210] width 109 height 9
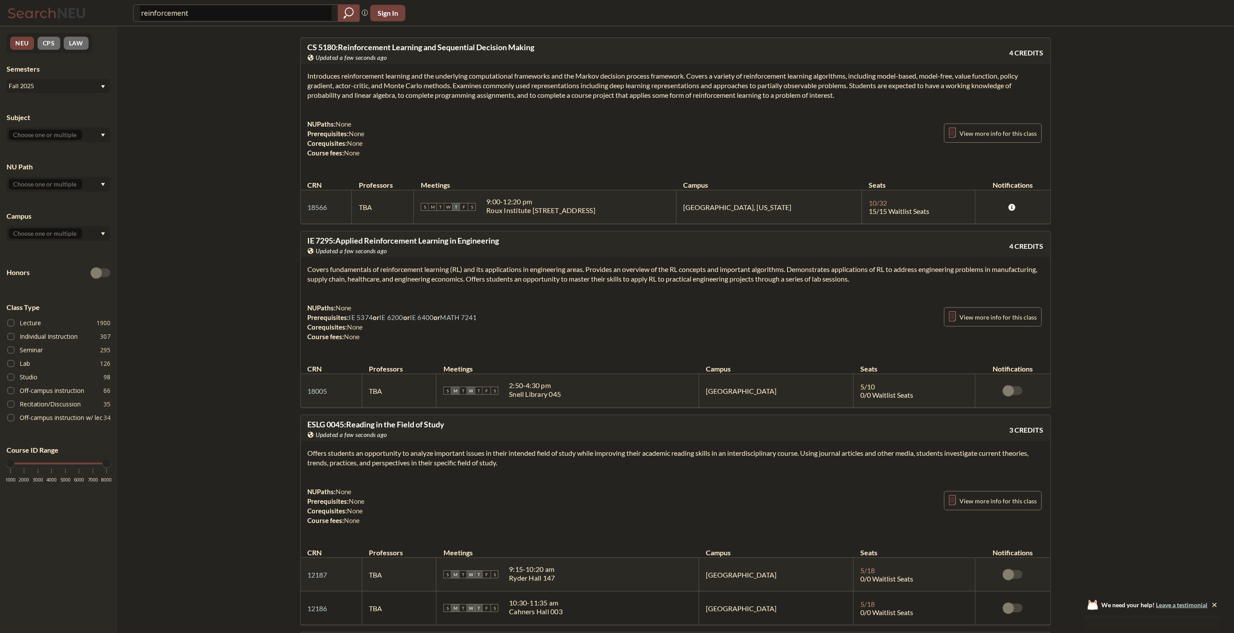
click at [517, 98] on section "Introduces reinforcement learning and the underlying computational frameworks a…" at bounding box center [676, 85] width 736 height 29
click at [735, 160] on div "Introduces reinforcement learning and the underlying computational frameworks a…" at bounding box center [676, 117] width 750 height 107
click at [744, 212] on td "[GEOGRAPHIC_DATA], [US_STATE]" at bounding box center [768, 207] width 185 height 34
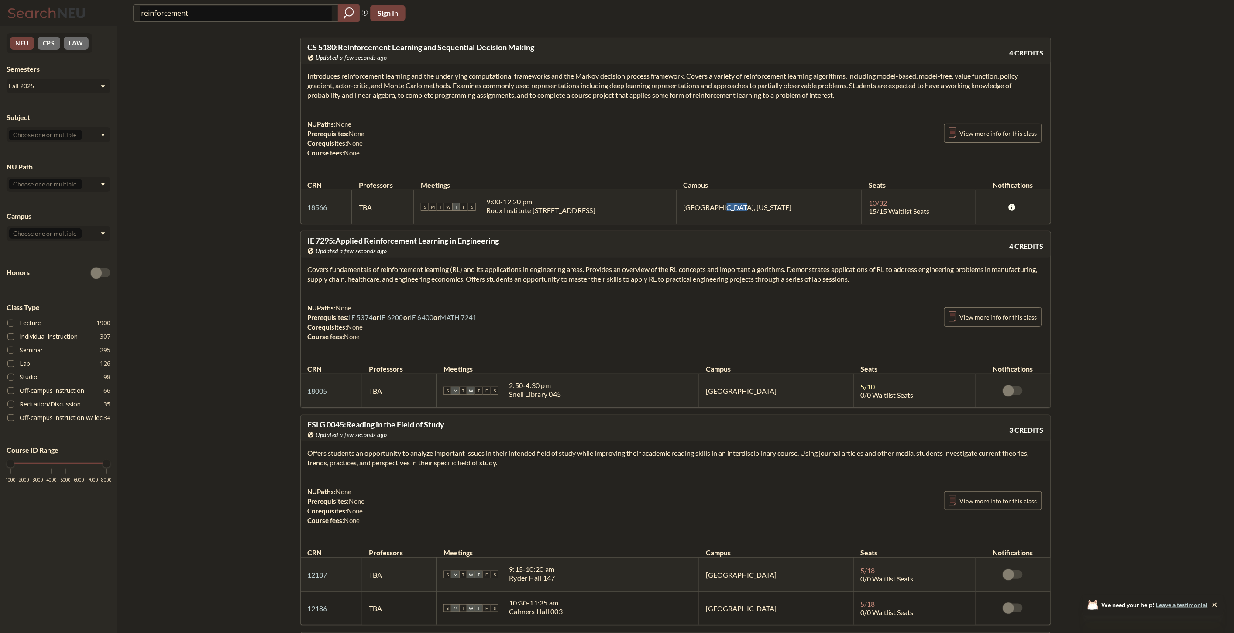
click at [744, 212] on td "[GEOGRAPHIC_DATA], [US_STATE]" at bounding box center [768, 207] width 185 height 34
click at [703, 75] on section "Introduces reinforcement learning and the underlying computational frameworks a…" at bounding box center [676, 85] width 736 height 29
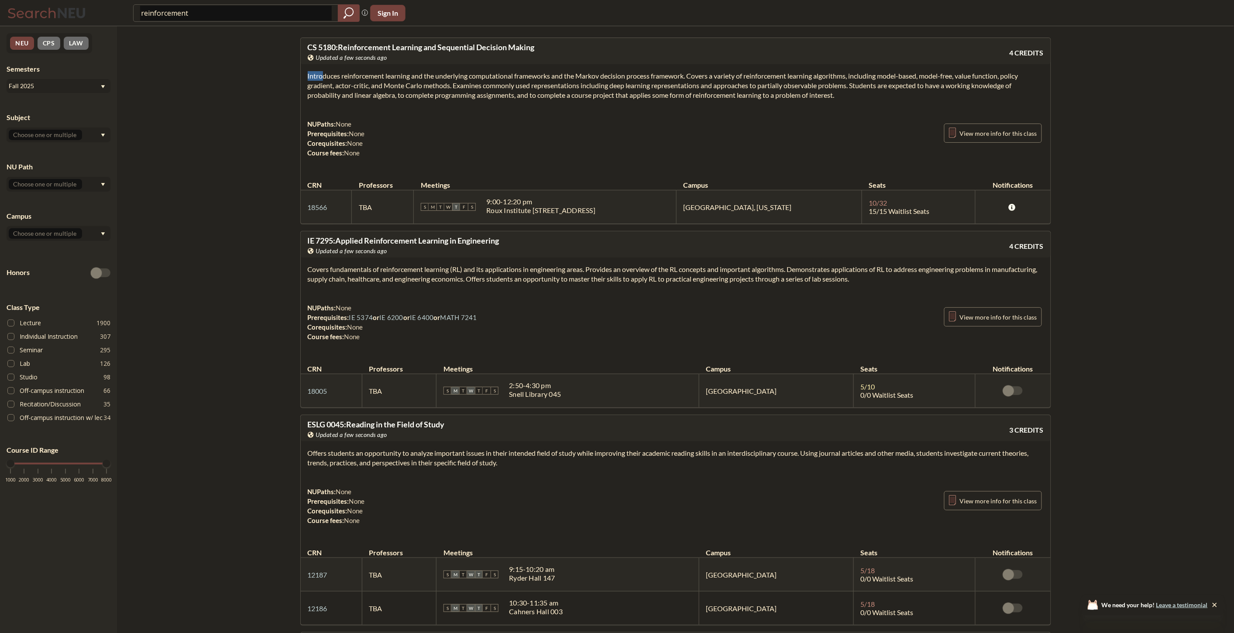
click at [661, 93] on section "Introduces reinforcement learning and the underlying computational frameworks a…" at bounding box center [676, 85] width 736 height 29
click at [589, 81] on section "Introduces reinforcement learning and the underlying computational frameworks a…" at bounding box center [676, 85] width 736 height 29
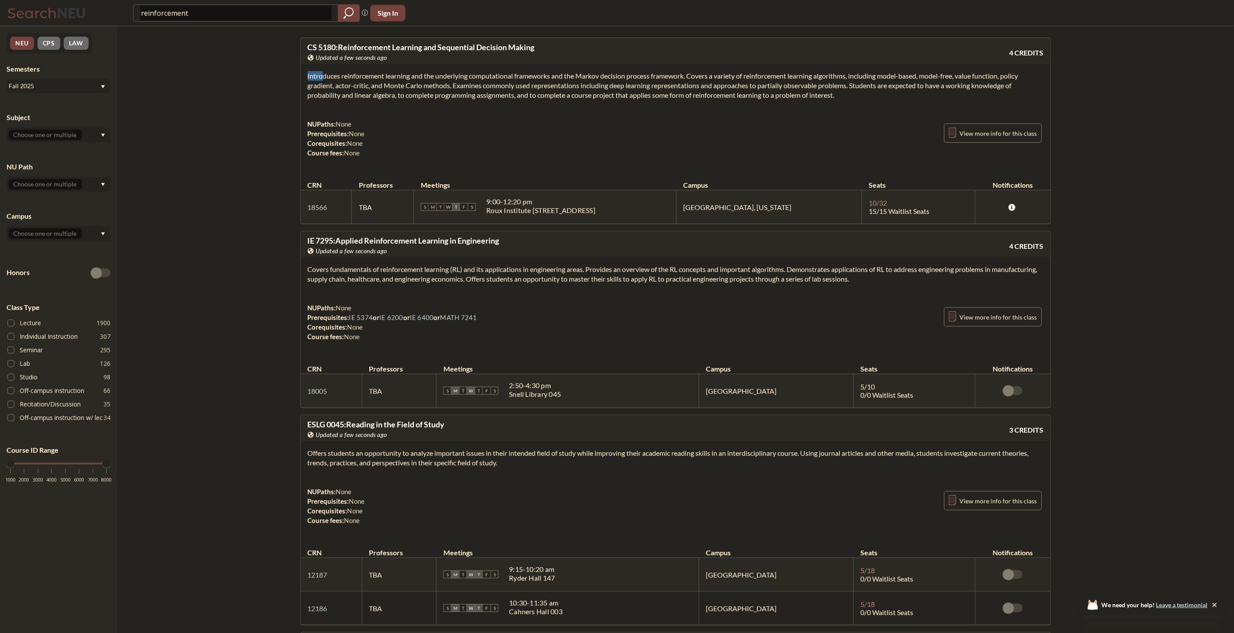
click at [589, 81] on section "Introduces reinforcement learning and the underlying computational frameworks a…" at bounding box center [676, 85] width 736 height 29
click at [623, 116] on div "Introduces reinforcement learning and the underlying computational frameworks a…" at bounding box center [676, 117] width 750 height 107
drag, startPoint x: 864, startPoint y: 215, endPoint x: 707, endPoint y: 193, distance: 159.0
click at [707, 193] on tr "18566 View this section on Banner. TBA S M T W T F S 9:00 - 12:20 pm Roux Insti…" at bounding box center [676, 207] width 750 height 34
click at [819, 206] on td "[GEOGRAPHIC_DATA], [US_STATE]" at bounding box center [768, 207] width 185 height 34
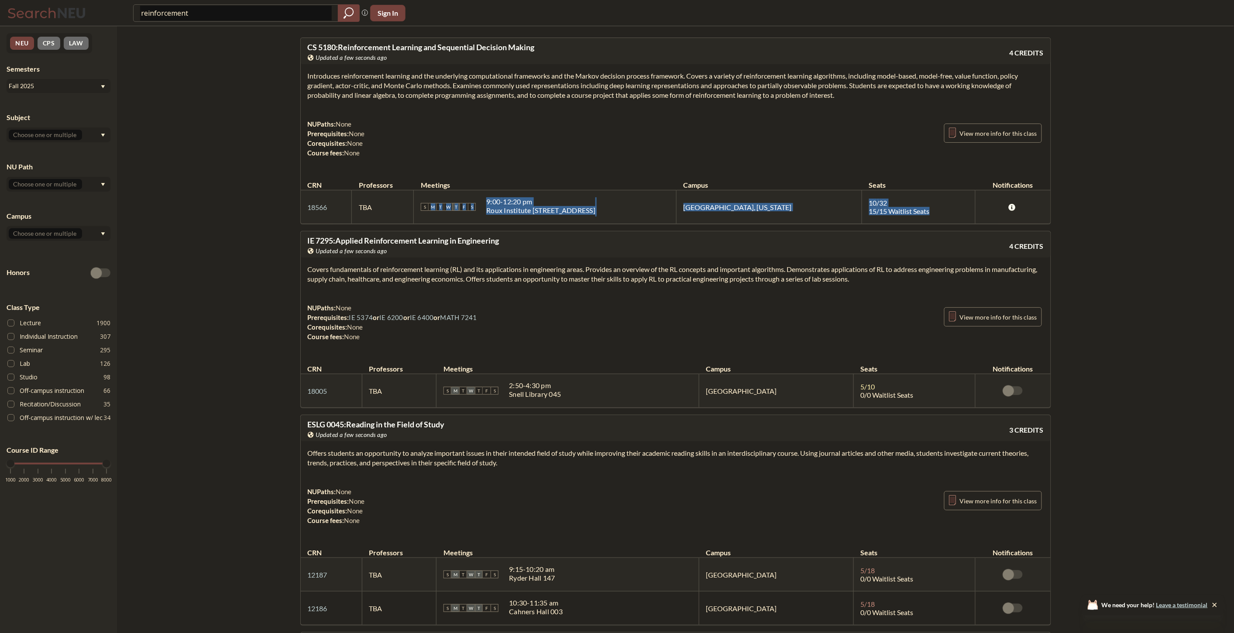
drag, startPoint x: 906, startPoint y: 216, endPoint x: 456, endPoint y: 196, distance: 449.9
click at [456, 196] on tr "18566 View this section on Banner. TBA S M T W T F S 9:00 - 12:20 pm Roux Insti…" at bounding box center [676, 207] width 750 height 34
click at [633, 136] on div "NUPaths: None Prerequisites: None Corequisites: None Course fees: None View mor…" at bounding box center [676, 138] width 736 height 38
drag, startPoint x: 544, startPoint y: 193, endPoint x: 479, endPoint y: 198, distance: 65.2
click at [479, 198] on table "CRN Professors Meetings Campus Seats Notifications 18566 View this section on B…" at bounding box center [676, 197] width 750 height 52
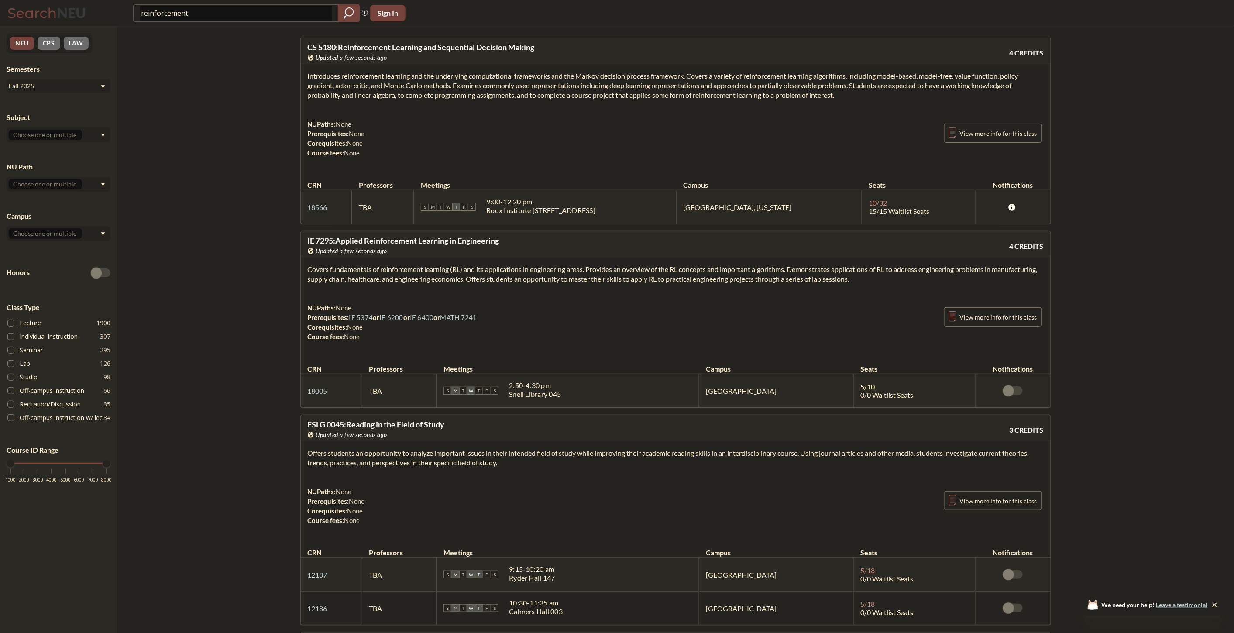
click at [719, 195] on td "[GEOGRAPHIC_DATA], [US_STATE]" at bounding box center [768, 207] width 185 height 34
drag, startPoint x: 764, startPoint y: 206, endPoint x: 655, endPoint y: 204, distance: 109.1
click at [655, 204] on tr "18566 View this section on Banner. TBA S M T W T F S 9:00 - 12:20 pm Roux Insti…" at bounding box center [676, 207] width 750 height 34
click at [753, 204] on td "[GEOGRAPHIC_DATA], [US_STATE]" at bounding box center [768, 207] width 185 height 34
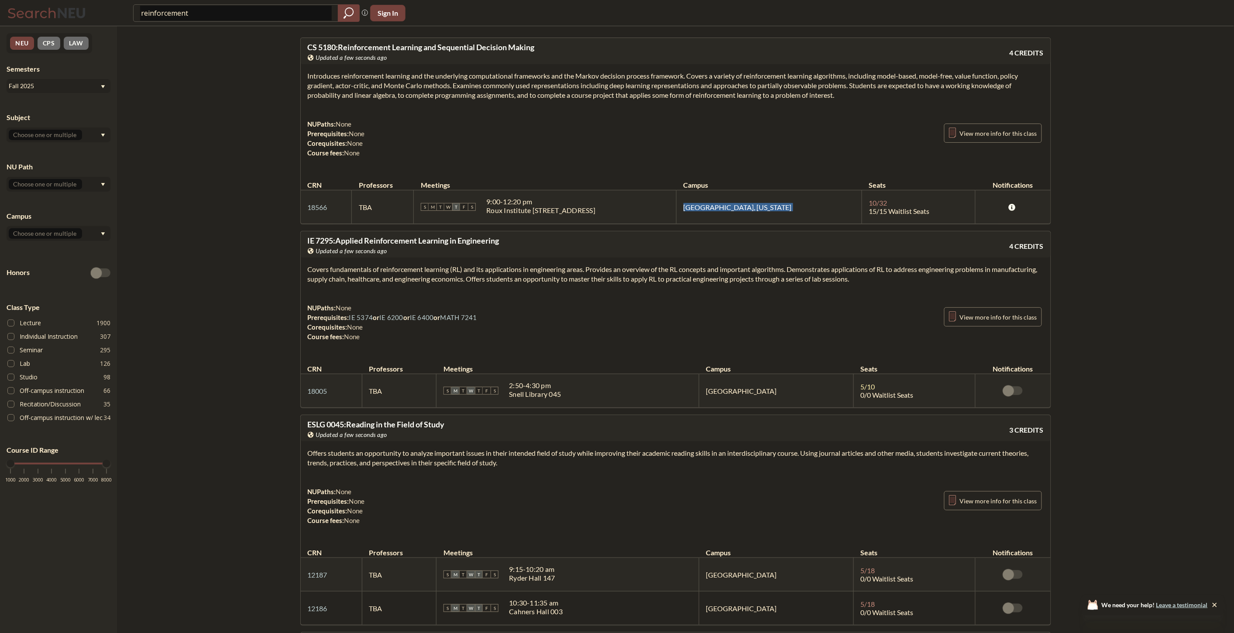
click at [753, 204] on td "[GEOGRAPHIC_DATA], [US_STATE]" at bounding box center [768, 207] width 185 height 34
click at [732, 204] on td "[GEOGRAPHIC_DATA], [US_STATE]" at bounding box center [768, 207] width 185 height 34
click at [676, 172] on th "Meetings" at bounding box center [545, 180] width 262 height 19
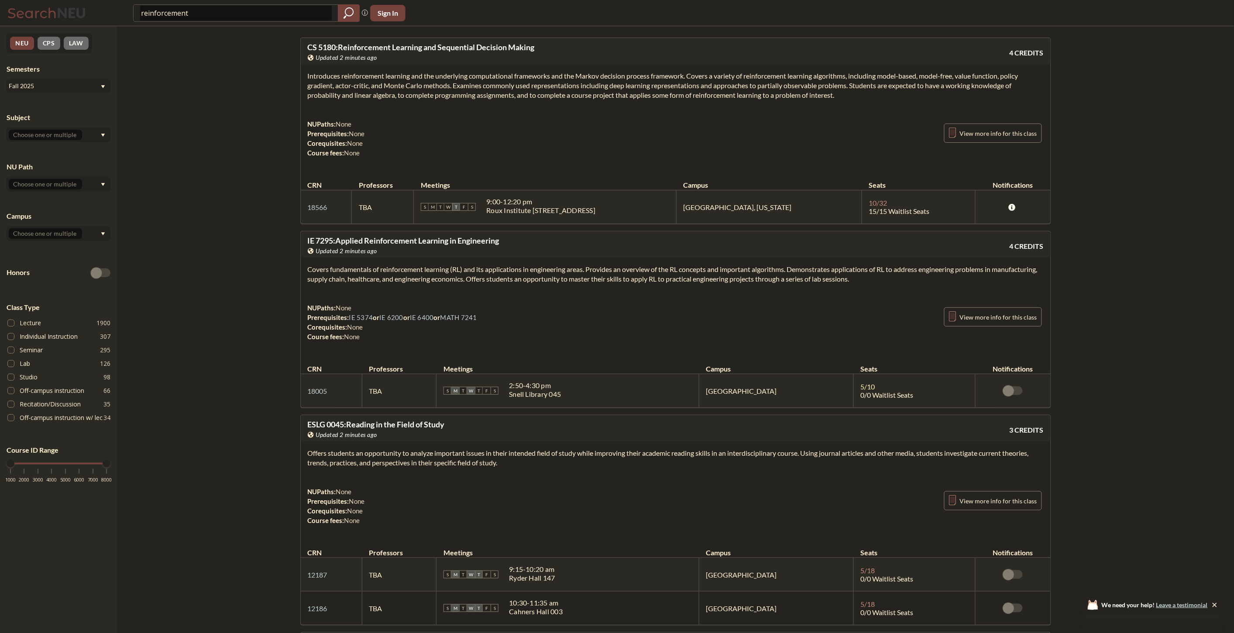
click at [323, 244] on span "IE 7295 : Applied Reinforcement Learning in Engineering" at bounding box center [404, 241] width 192 height 10
click at [337, 98] on section "Introduces reinforcement learning and the underlying computational frameworks a…" at bounding box center [676, 85] width 736 height 29
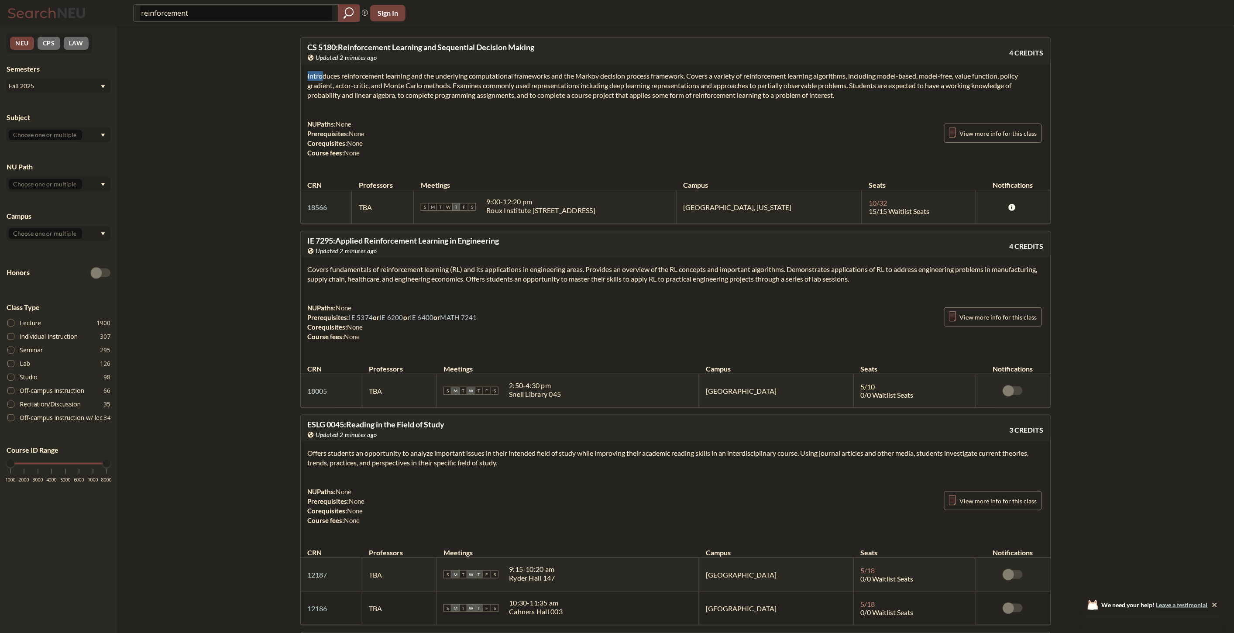
click at [623, 107] on div "Introduces reinforcement learning and the underlying computational frameworks a…" at bounding box center [676, 117] width 750 height 107
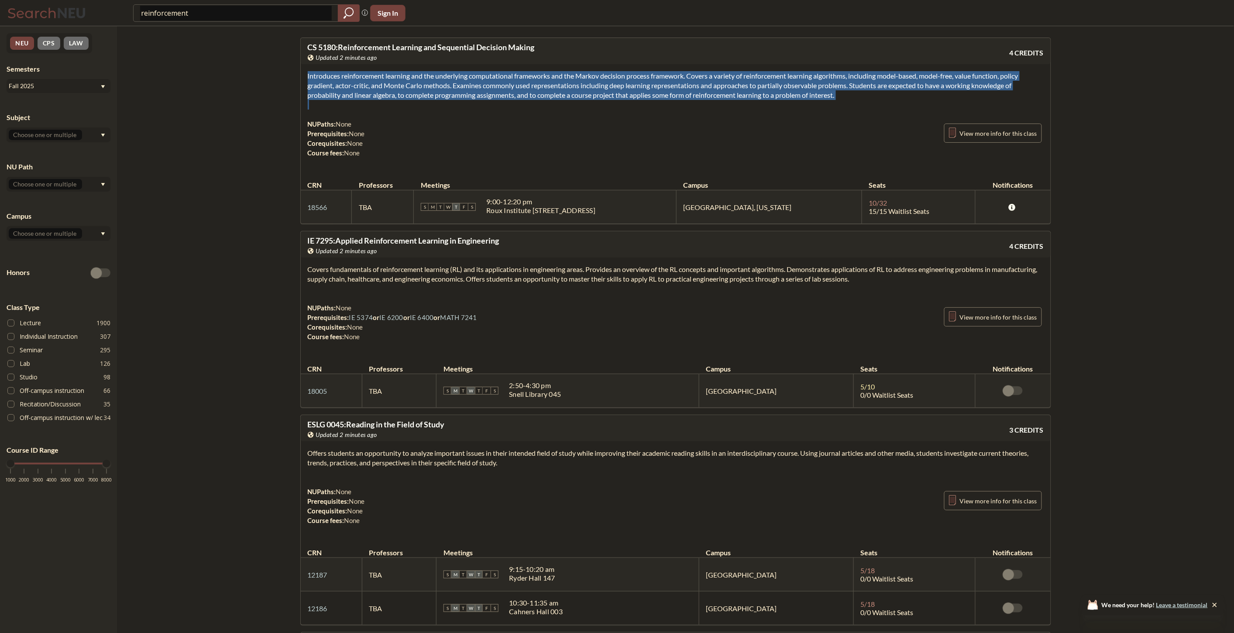
click at [623, 107] on div "Introduces reinforcement learning and the underlying computational frameworks a…" at bounding box center [676, 117] width 750 height 107
click at [420, 103] on div "Introduces reinforcement learning and the underlying computational frameworks a…" at bounding box center [676, 117] width 750 height 107
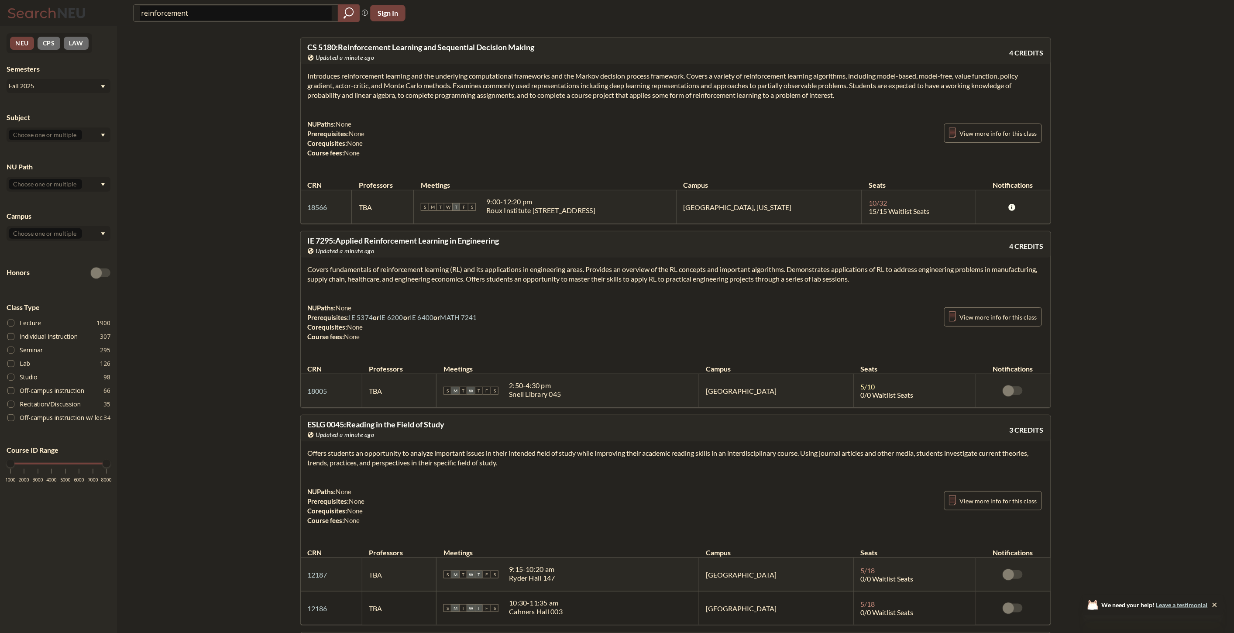
click at [420, 103] on div "Introduces reinforcement learning and the underlying computational frameworks a…" at bounding box center [676, 117] width 750 height 107
click at [421, 94] on section "Introduces reinforcement learning and the underlying computational frameworks a…" at bounding box center [676, 85] width 736 height 29
click at [425, 93] on section "Introduces reinforcement learning and the underlying computational frameworks a…" at bounding box center [676, 85] width 736 height 29
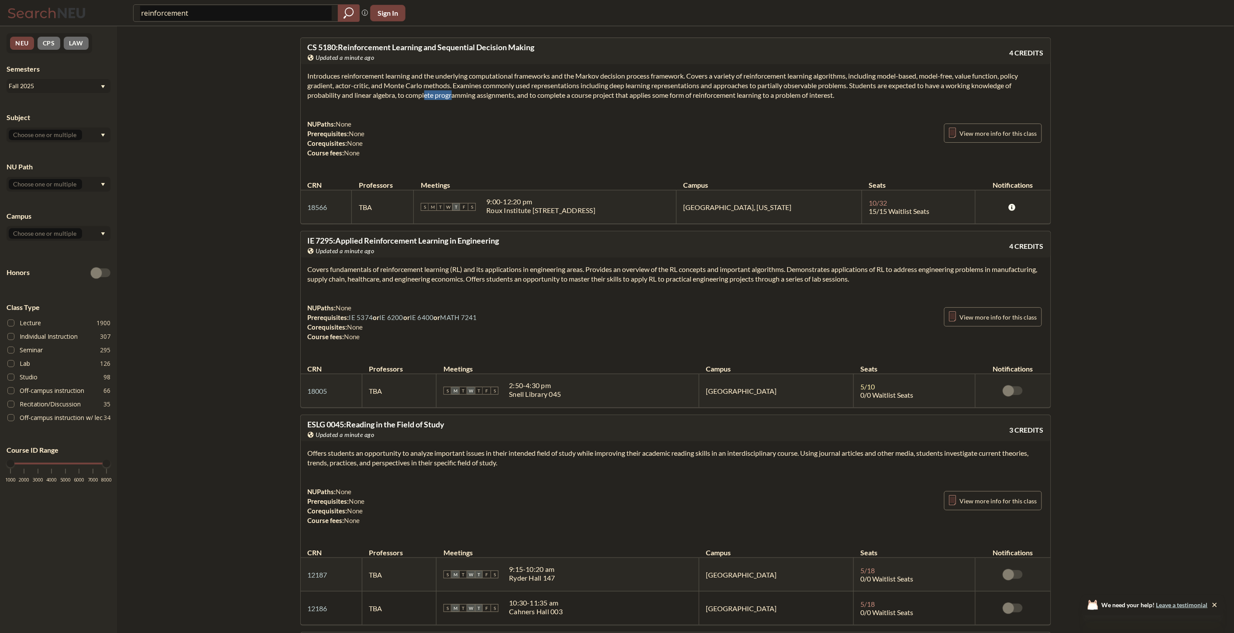
click at [425, 93] on section "Introduces reinforcement learning and the underlying computational frameworks a…" at bounding box center [676, 85] width 736 height 29
click at [425, 94] on section "Introduces reinforcement learning and the underlying computational frameworks a…" at bounding box center [676, 85] width 736 height 29
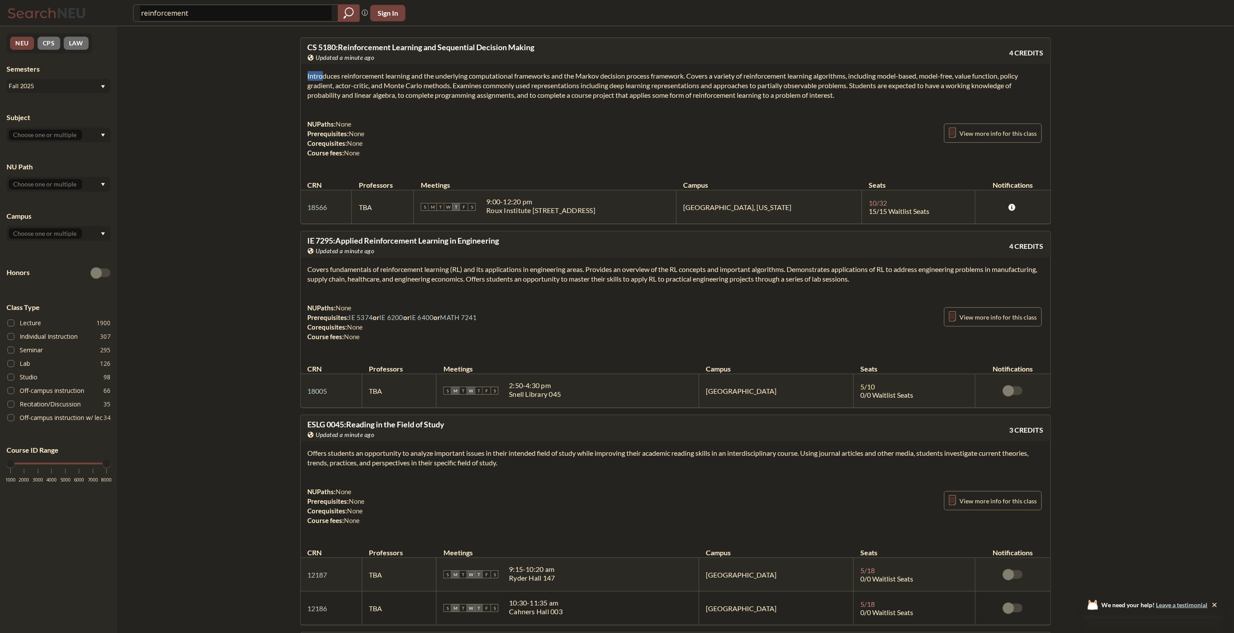
click at [400, 94] on section "Introduces reinforcement learning and the underlying computational frameworks a…" at bounding box center [676, 85] width 736 height 29
click at [375, 95] on section "Introduces reinforcement learning and the underlying computational frameworks a…" at bounding box center [676, 85] width 736 height 29
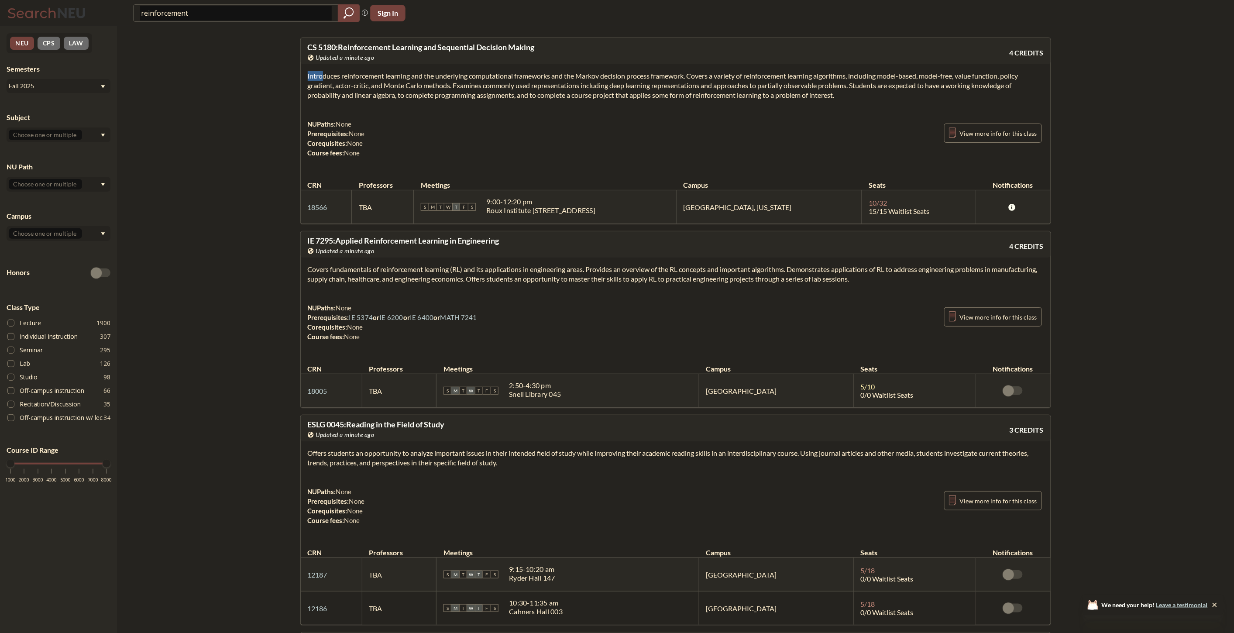
click at [375, 95] on section "Introduces reinforcement learning and the underlying computational frameworks a…" at bounding box center [676, 85] width 736 height 29
click at [348, 93] on section "Introduces reinforcement learning and the underlying computational frameworks a…" at bounding box center [676, 85] width 736 height 29
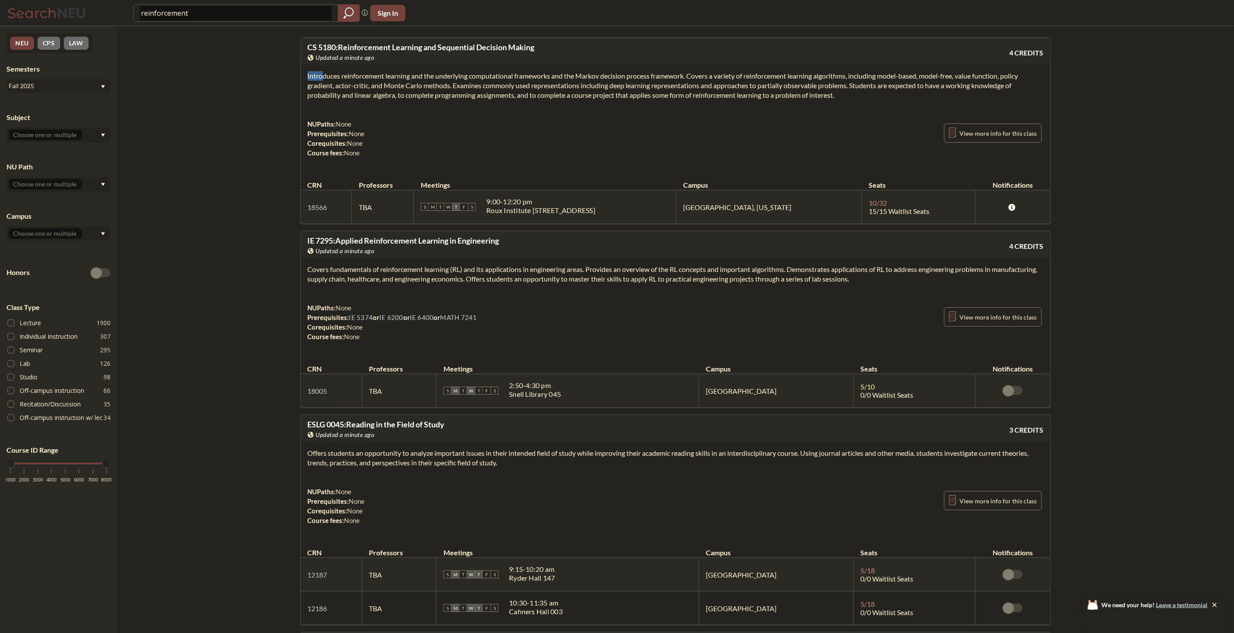
click at [348, 93] on section "Introduces reinforcement learning and the underlying computational frameworks a…" at bounding box center [676, 85] width 736 height 29
click at [380, 92] on section "Introduces reinforcement learning and the underlying computational frameworks a…" at bounding box center [676, 85] width 736 height 29
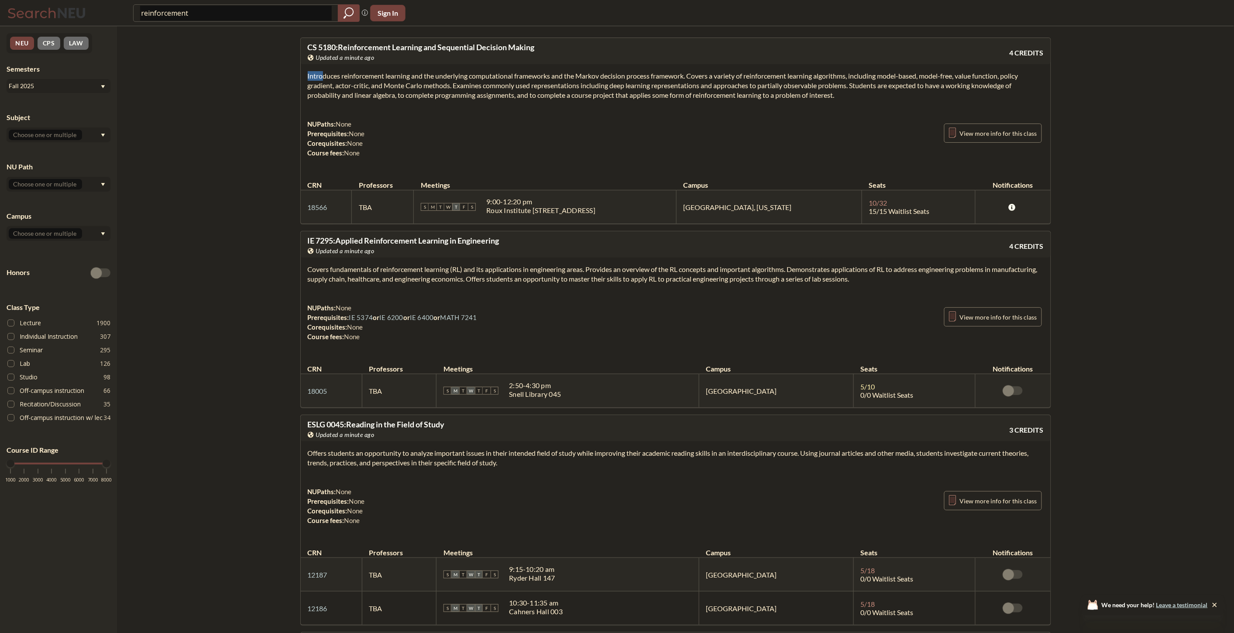
click at [405, 96] on section "Introduces reinforcement learning and the underlying computational frameworks a…" at bounding box center [676, 85] width 736 height 29
